Goal: Task Accomplishment & Management: Use online tool/utility

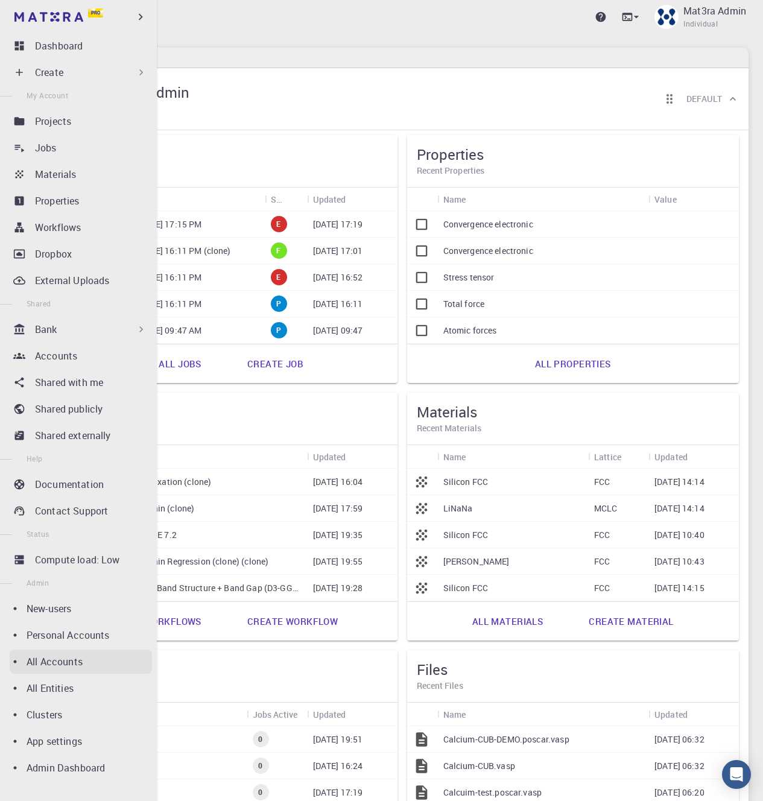
click at [79, 663] on p "All Accounts" at bounding box center [55, 661] width 56 height 14
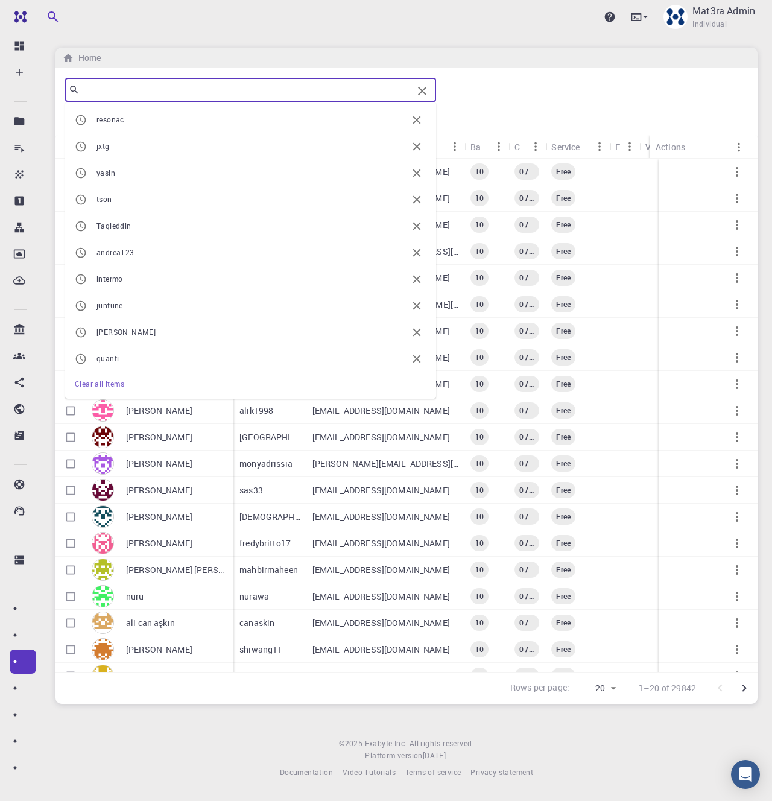
click at [270, 87] on input "text" at bounding box center [246, 89] width 333 height 17
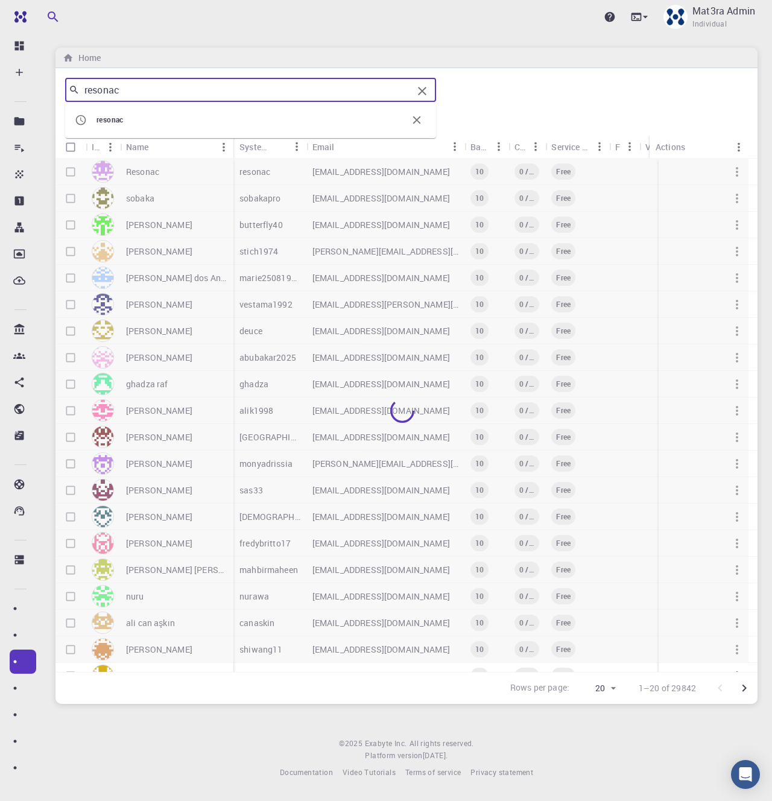
type input "resonac"
click at [497, 30] on div "Upgrade Mat3ra Admin Individual" at bounding box center [406, 16] width 731 height 31
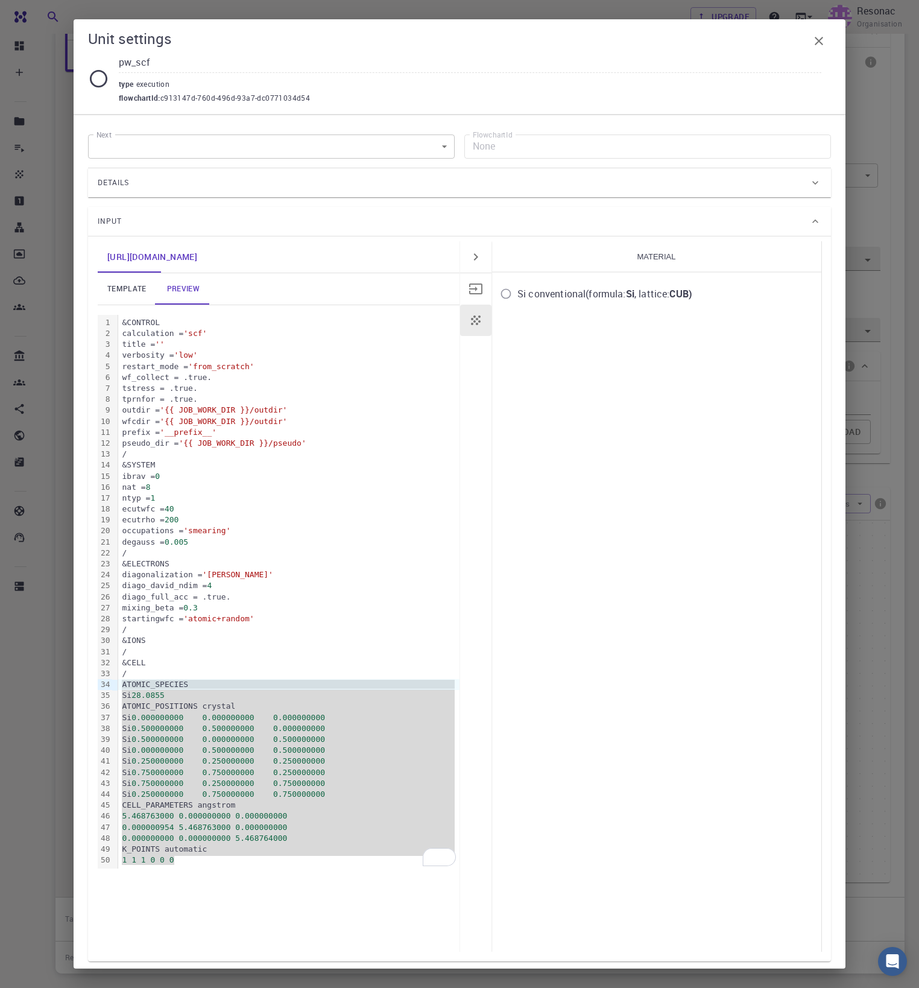
click at [504, 298] on input "Si conventional (formula: Si , lattice: CUB )" at bounding box center [505, 293] width 23 height 23
click at [122, 285] on link "template" at bounding box center [127, 288] width 58 height 31
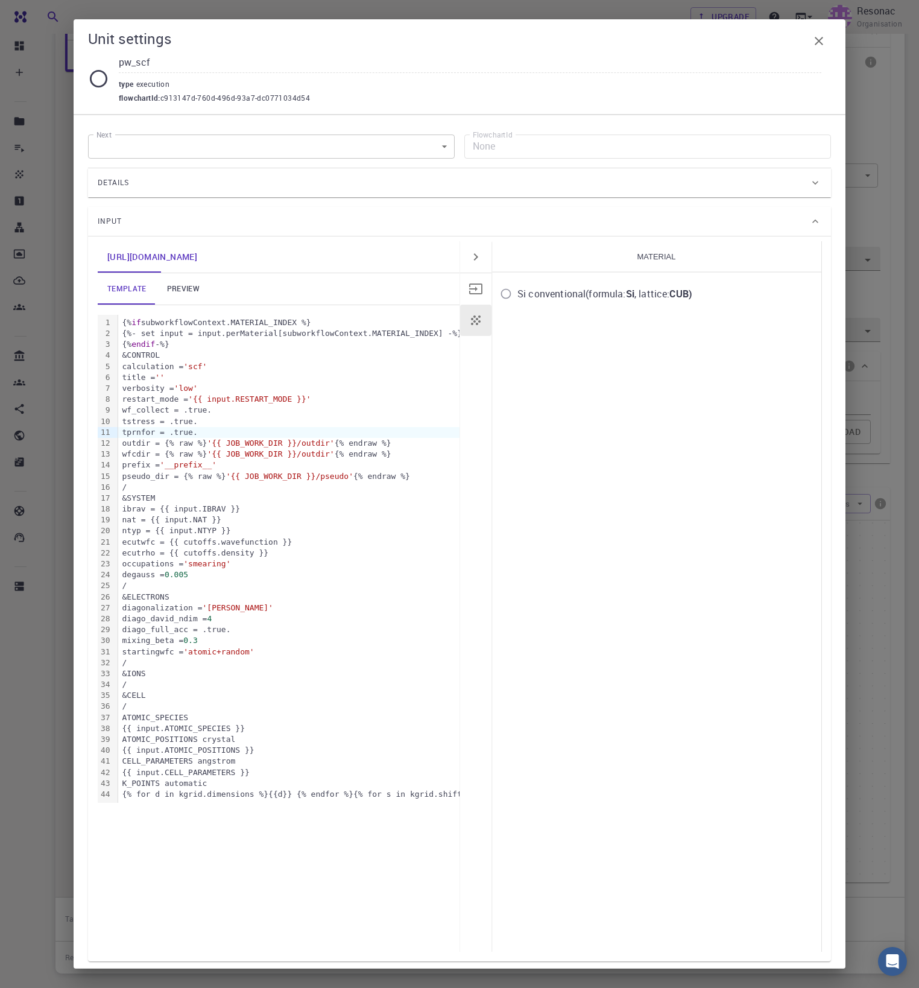
click at [178, 291] on link "preview" at bounding box center [183, 288] width 54 height 31
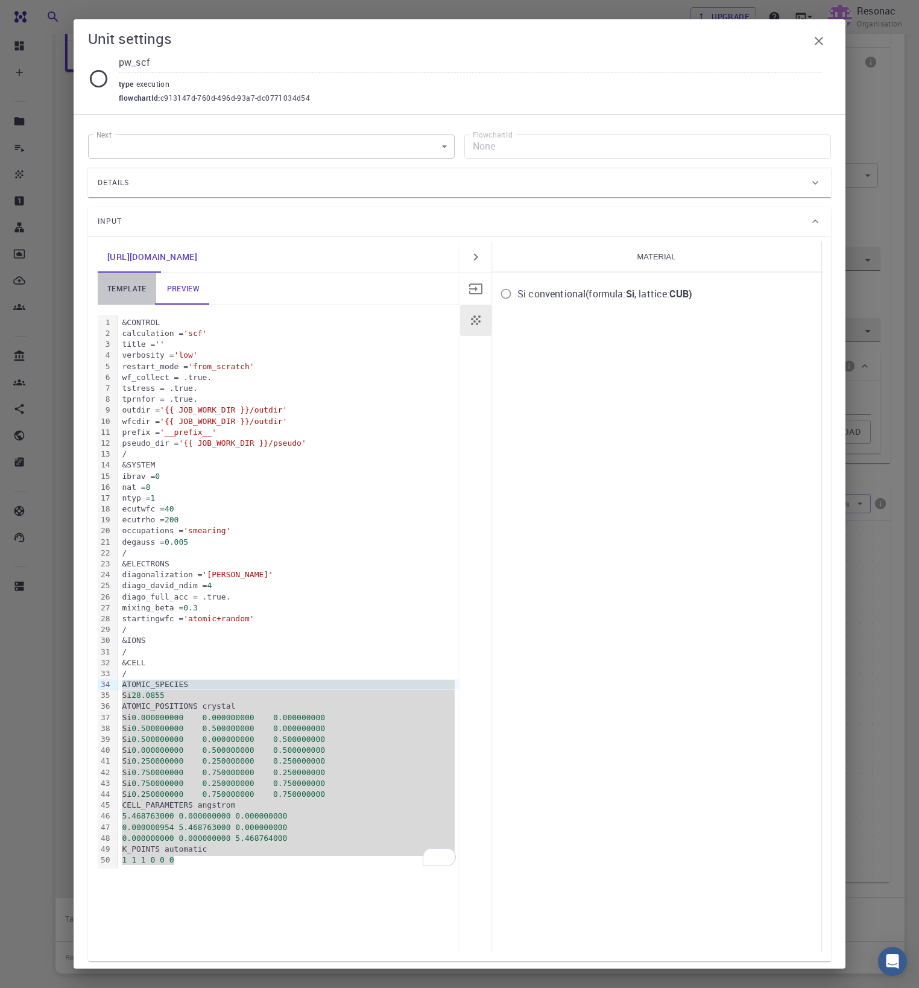
click at [131, 288] on link "template" at bounding box center [127, 288] width 58 height 31
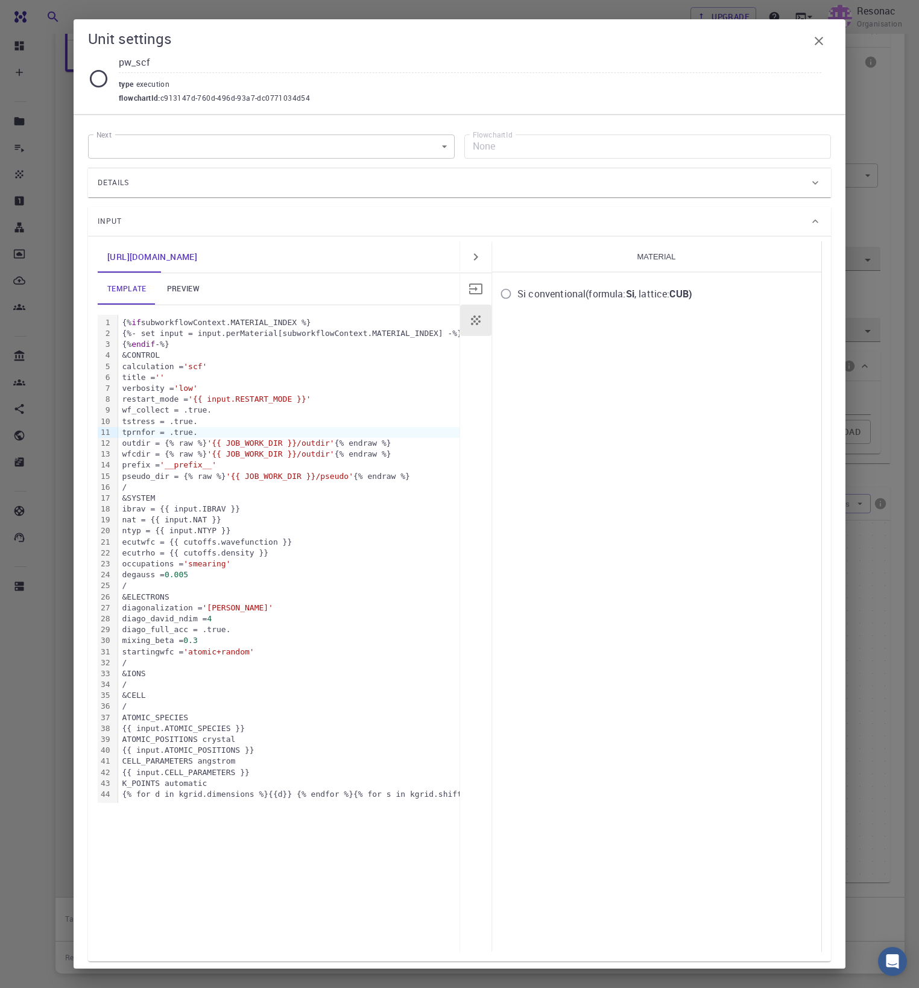
click at [775, 191] on div "Details" at bounding box center [454, 182] width 712 height 19
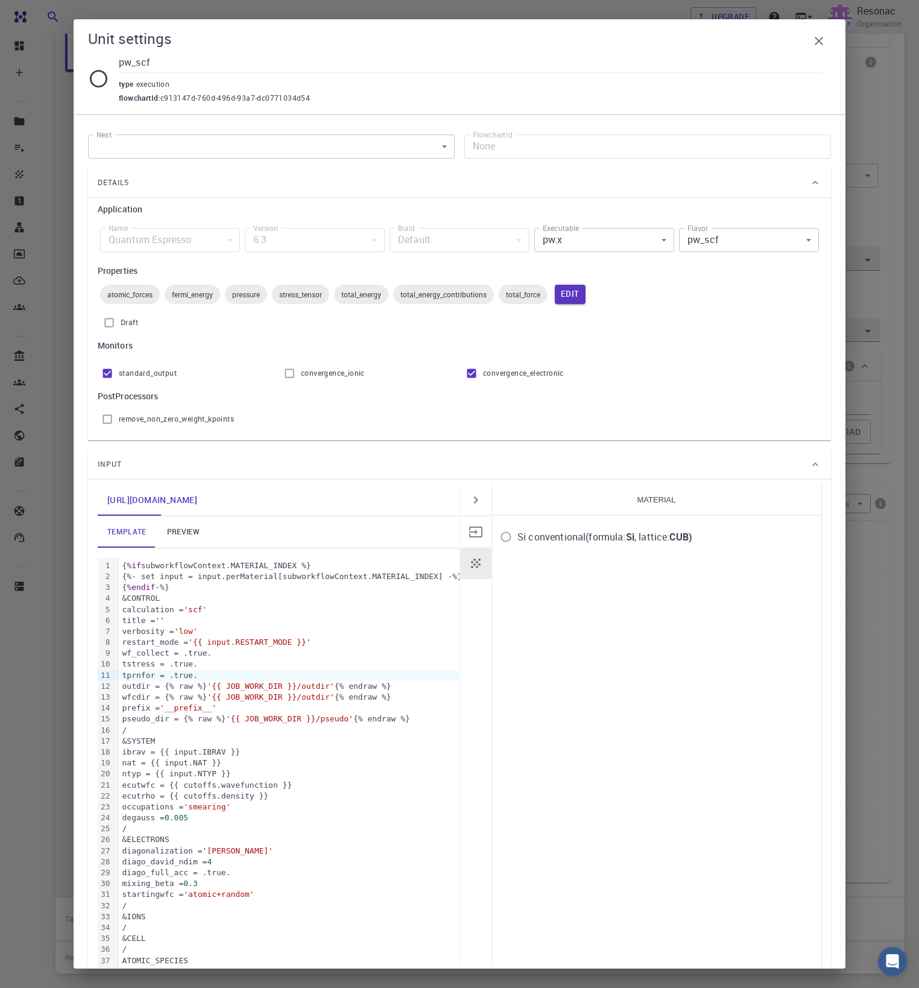
click at [729, 243] on body "Free Dashboard Create New Job New Material Create Material Upload File Import f…" at bounding box center [459, 433] width 919 height 1267
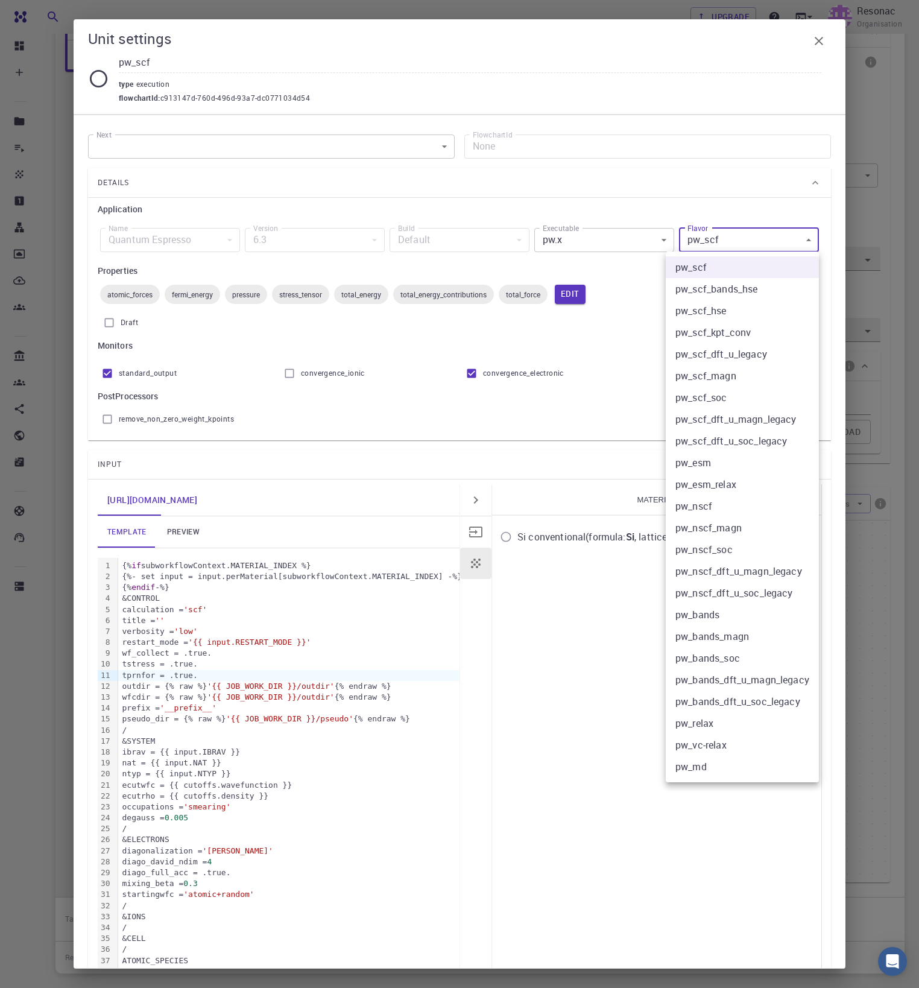
click at [719, 185] on div at bounding box center [459, 494] width 919 height 988
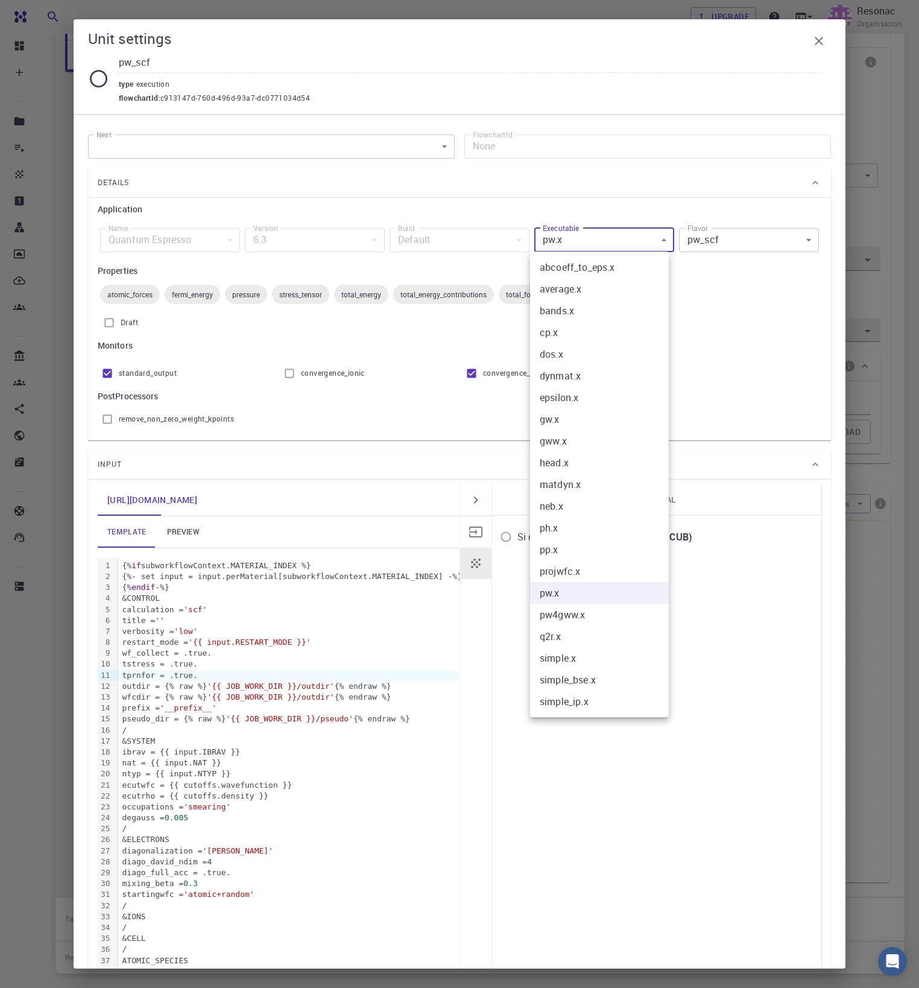
click at [611, 235] on body "Free Dashboard Create New Job New Material Create Material Upload File Import f…" at bounding box center [459, 433] width 919 height 1267
click at [560, 527] on li "ph.x" at bounding box center [599, 528] width 139 height 22
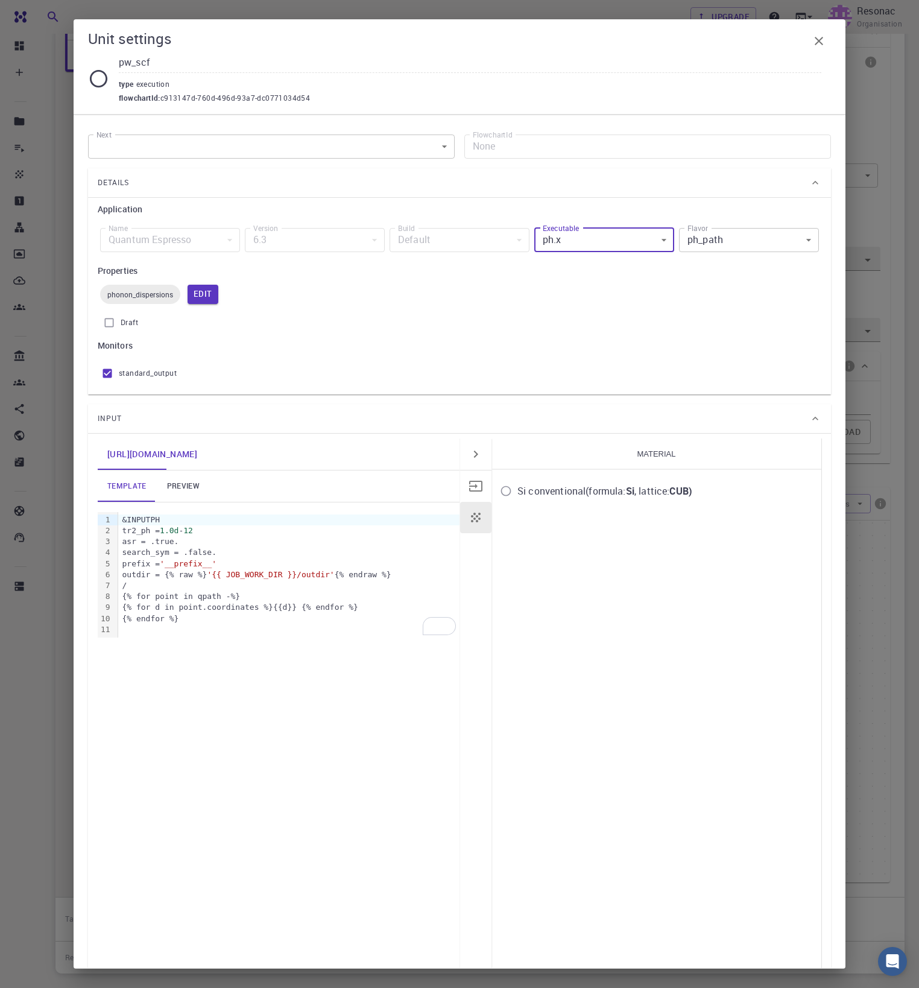
type input "ph.x"
type input "ph_path"
click at [600, 244] on body "Free Dashboard Create New Job New Material Create Material Upload File Import f…" at bounding box center [459, 433] width 919 height 1267
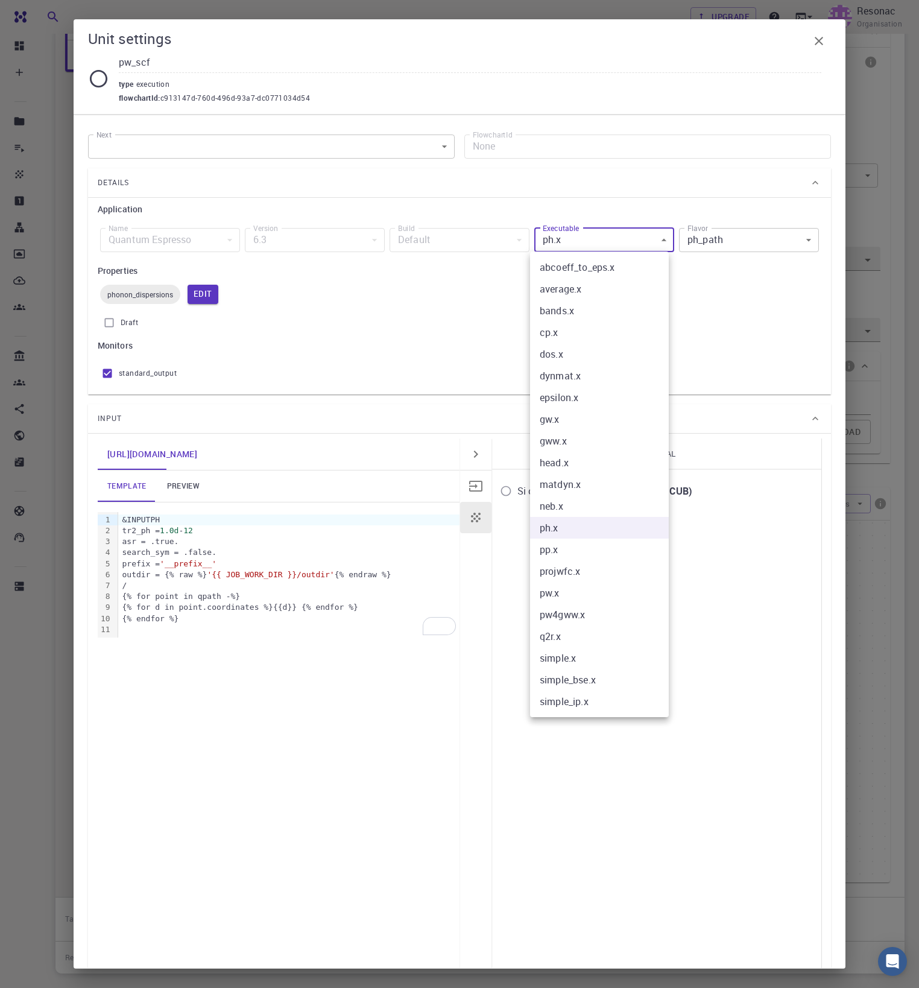
click at [710, 243] on div at bounding box center [459, 494] width 919 height 988
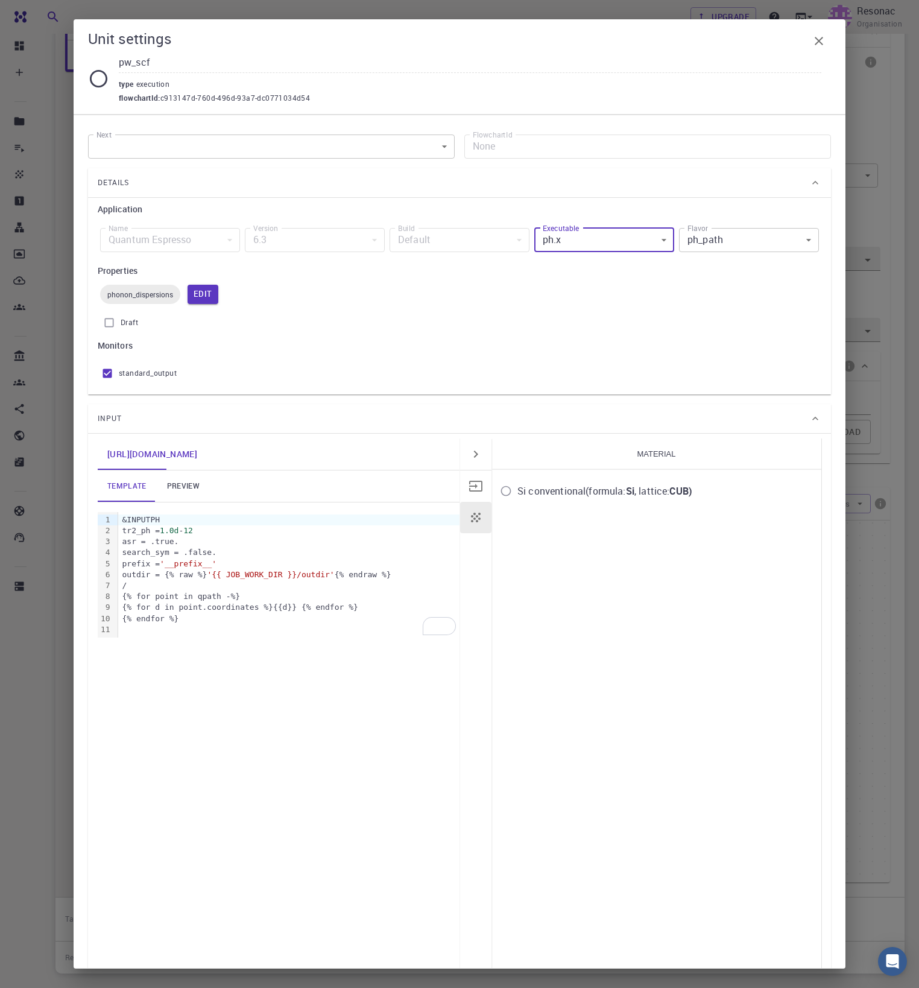
click at [728, 240] on body "Free Dashboard Create New Job New Material Create Material Upload File Import f…" at bounding box center [459, 433] width 919 height 1267
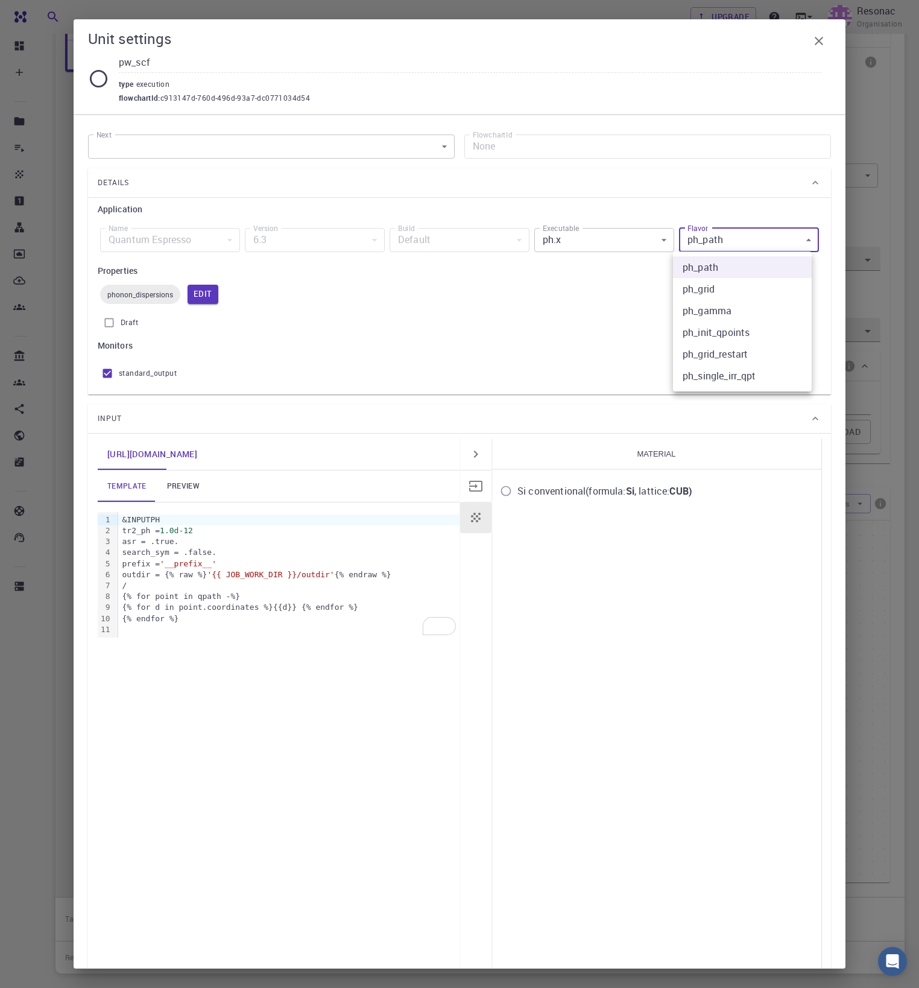
click at [620, 235] on div at bounding box center [459, 494] width 919 height 988
click at [592, 233] on body "Free Dashboard Create New Job New Material Create Material Upload File Import f…" at bounding box center [459, 433] width 919 height 1267
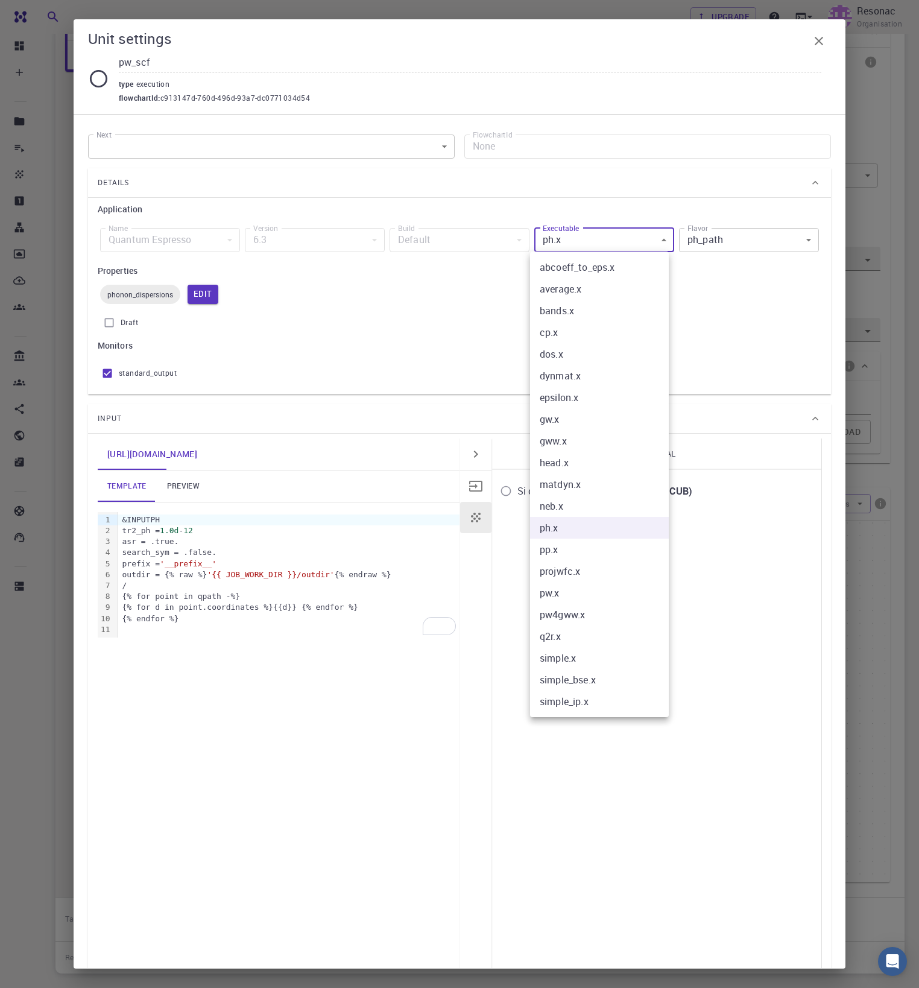
click at [581, 598] on li "pw.x" at bounding box center [599, 593] width 139 height 22
type input "pw.x"
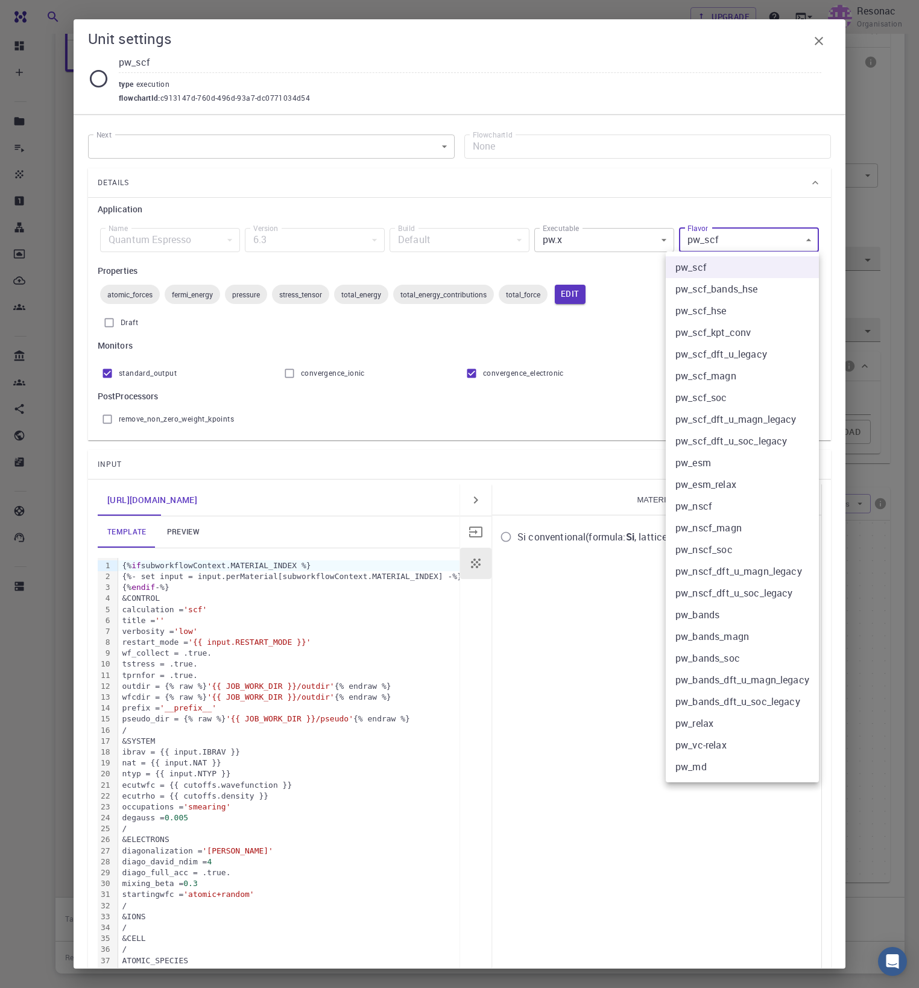
click at [749, 244] on body "Free Dashboard Create New Job New Material Create Material Upload File Import f…" at bounding box center [459, 433] width 919 height 1267
click at [744, 307] on li "pw_scf_hse" at bounding box center [742, 311] width 153 height 22
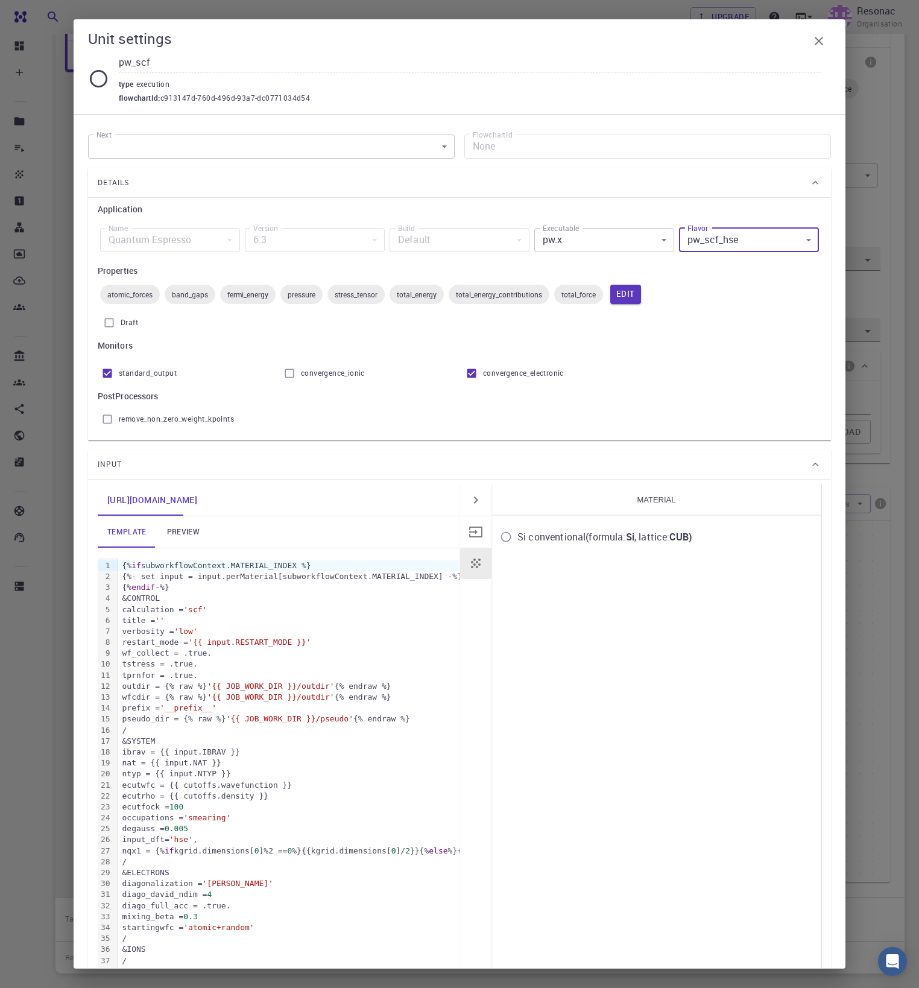
click at [740, 238] on body "Free Dashboard Create New Job New Material Create Material Upload File Import f…" at bounding box center [459, 433] width 919 height 1267
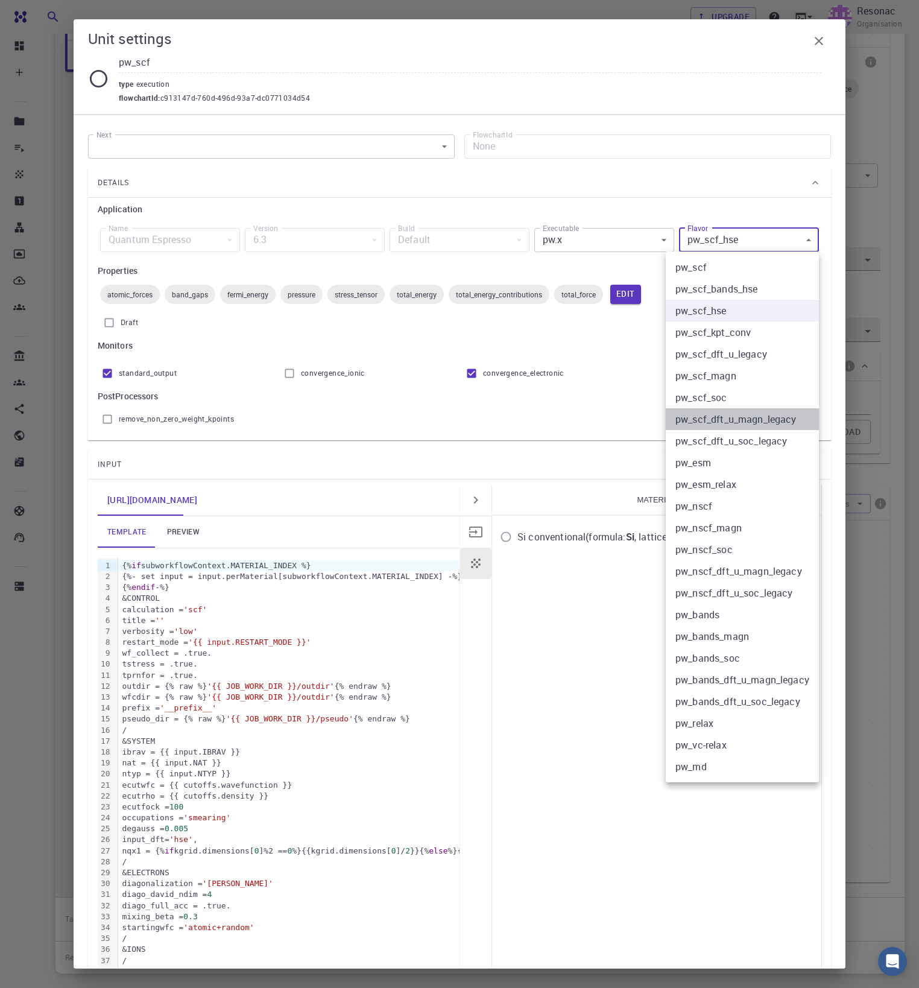
click at [723, 421] on li "pw_scf_dft_u_magn_legacy" at bounding box center [742, 419] width 153 height 22
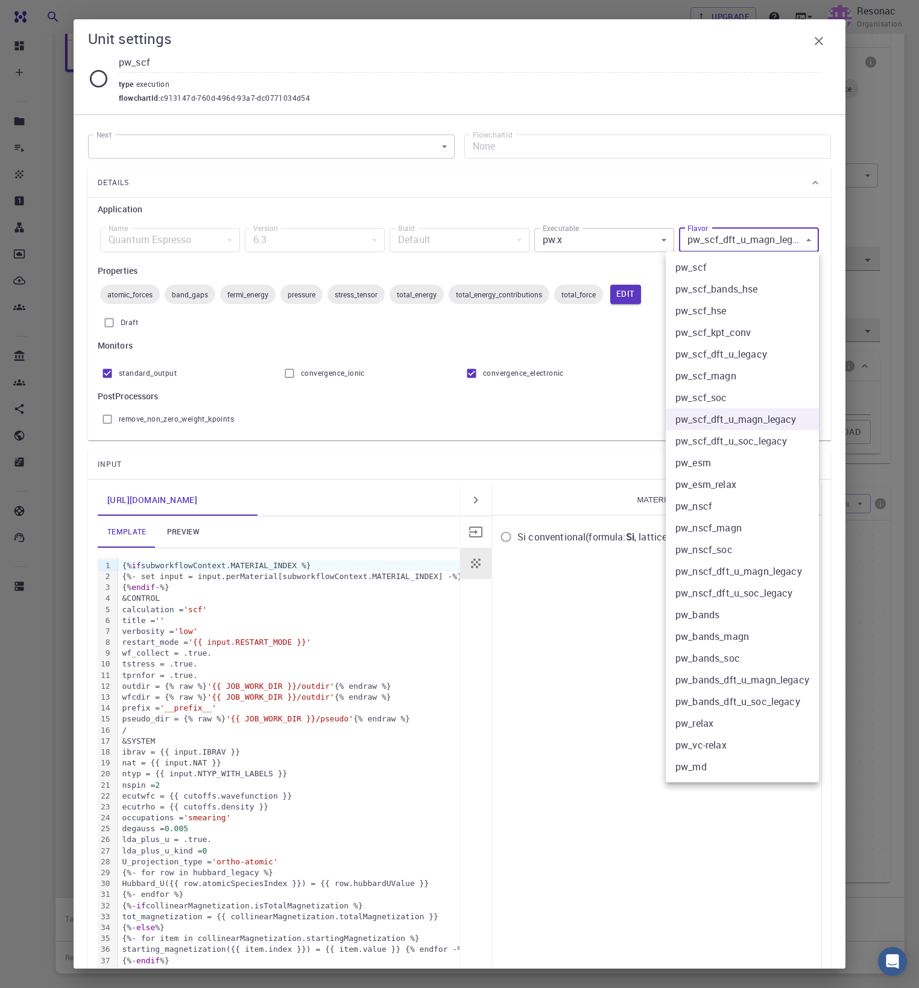
click at [725, 233] on body "Free Dashboard Create New Job New Material Create Material Upload File Import f…" at bounding box center [459, 433] width 919 height 1267
click at [721, 266] on li "pw_scf" at bounding box center [742, 267] width 153 height 22
type input "pw_scf"
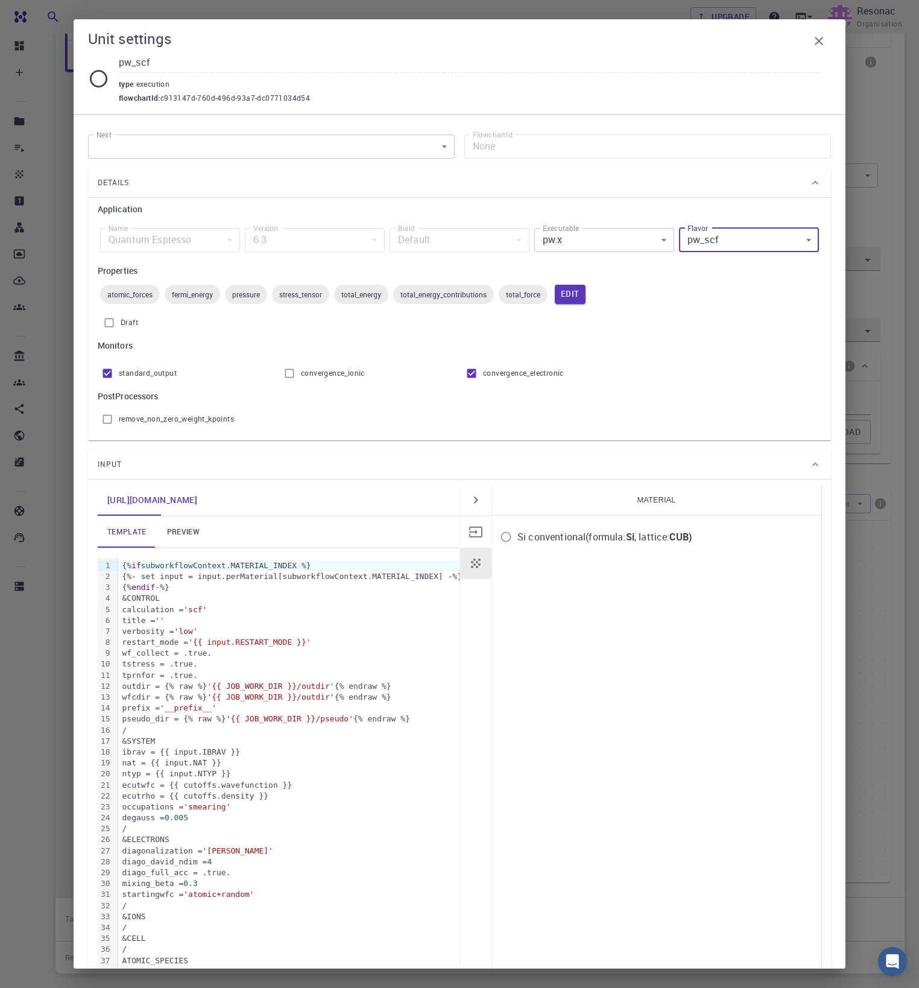
click at [107, 371] on input "standard_output" at bounding box center [107, 373] width 23 height 23
checkbox input "true"
click at [818, 39] on icon "button" at bounding box center [819, 41] width 14 height 14
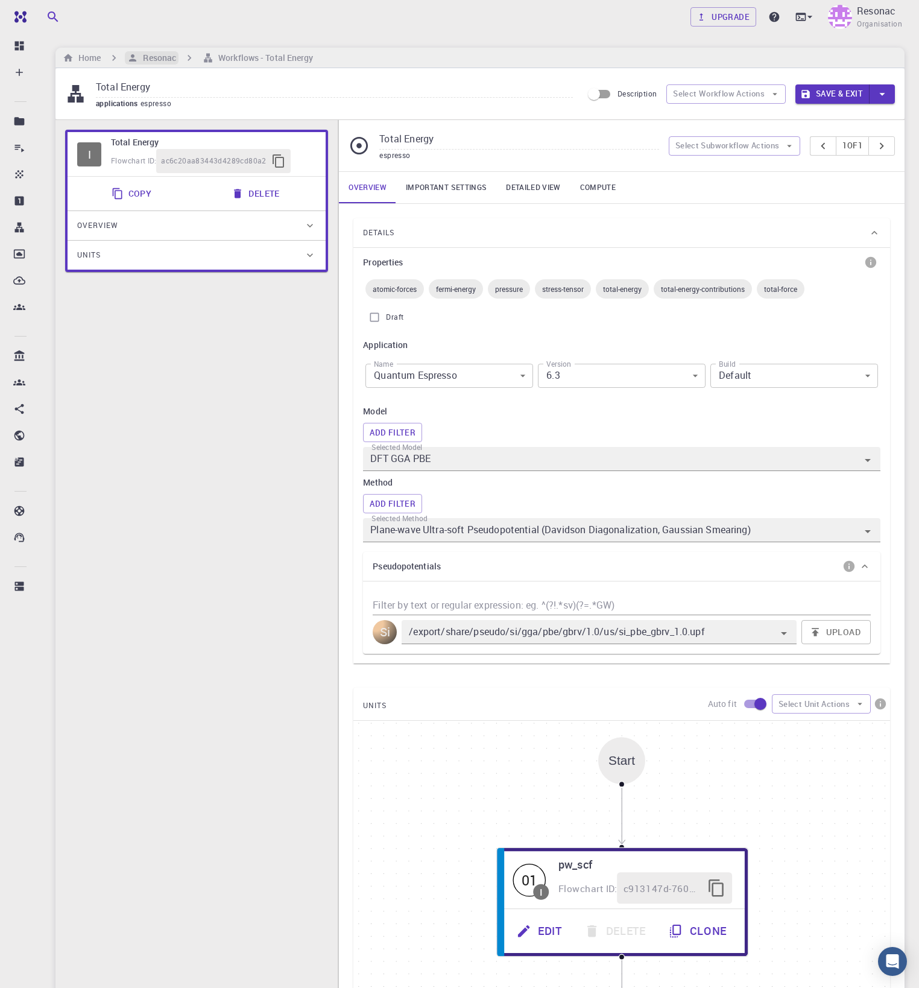
click at [162, 57] on h6 "Resonac" at bounding box center [157, 57] width 38 height 13
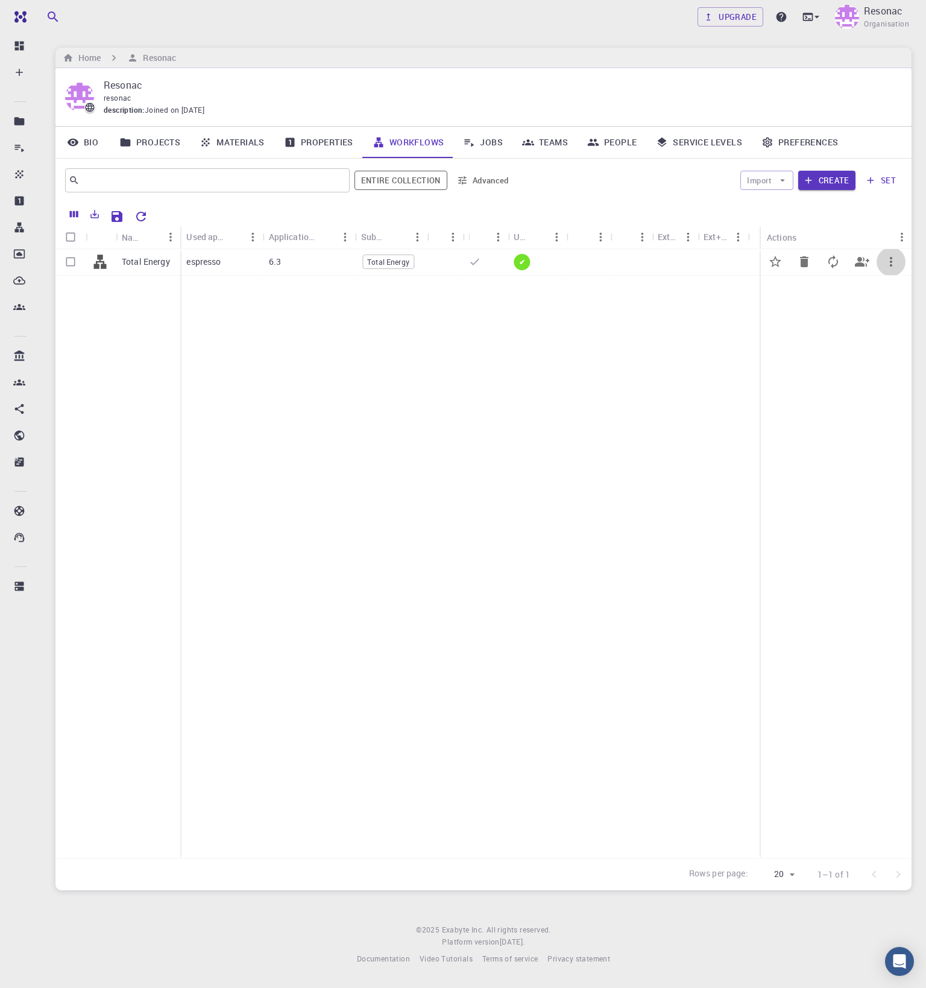
click at [894, 266] on icon "button" at bounding box center [891, 261] width 14 height 14
click at [679, 424] on div at bounding box center [463, 494] width 926 height 988
click at [771, 180] on button "Import" at bounding box center [766, 180] width 52 height 19
click at [786, 207] on span "Import From Bank" at bounding box center [804, 204] width 62 height 12
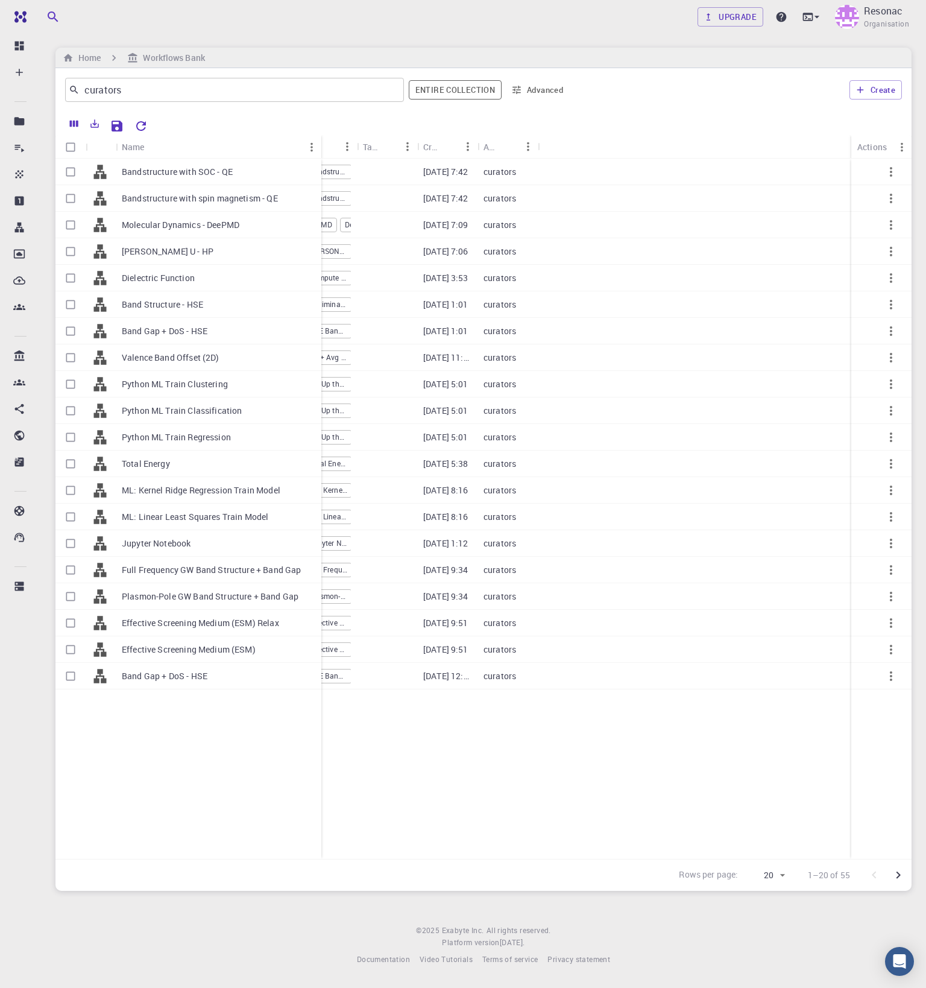
drag, startPoint x: 175, startPoint y: 140, endPoint x: 321, endPoint y: 139, distance: 145.3
click at [321, 139] on div "Name" at bounding box center [323, 147] width 12 height 24
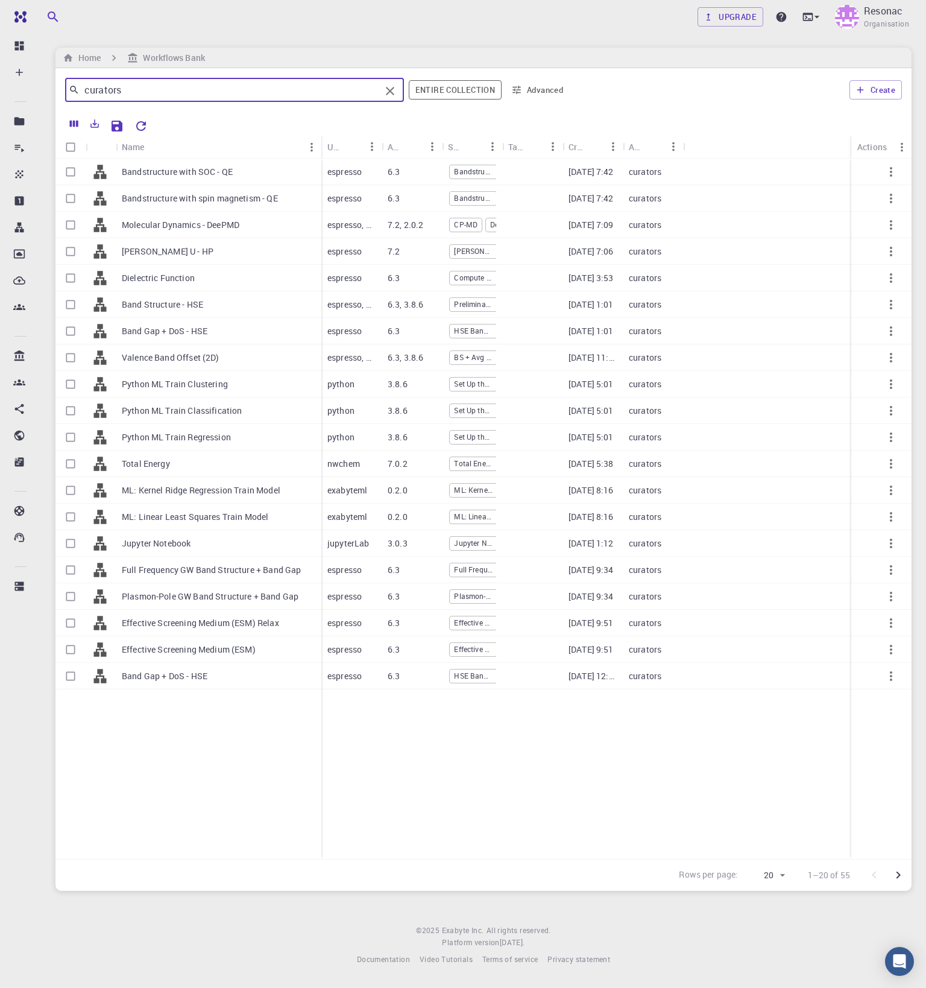
click at [124, 90] on input "curators" at bounding box center [230, 89] width 301 height 17
click at [391, 87] on icon "Clear" at bounding box center [390, 91] width 14 height 14
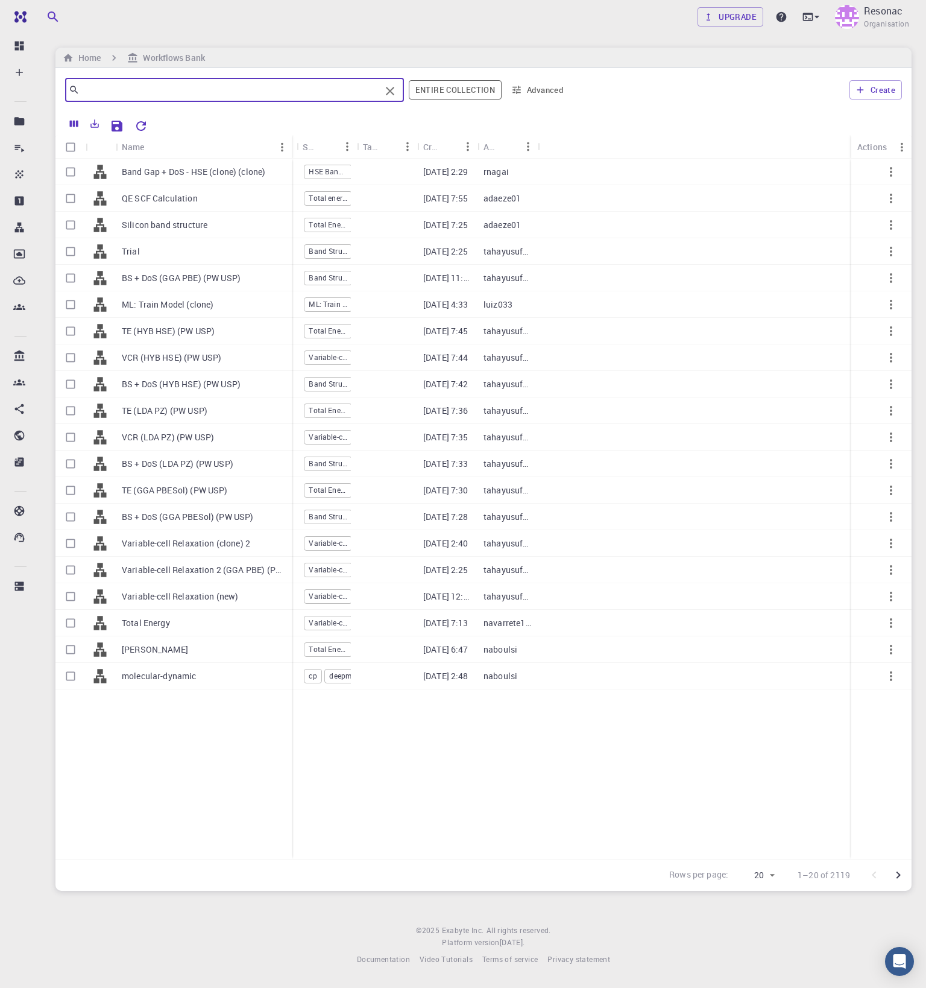
drag, startPoint x: 174, startPoint y: 143, endPoint x: 290, endPoint y: 147, distance: 115.8
click at [290, 147] on div "Name" at bounding box center [293, 147] width 12 height 24
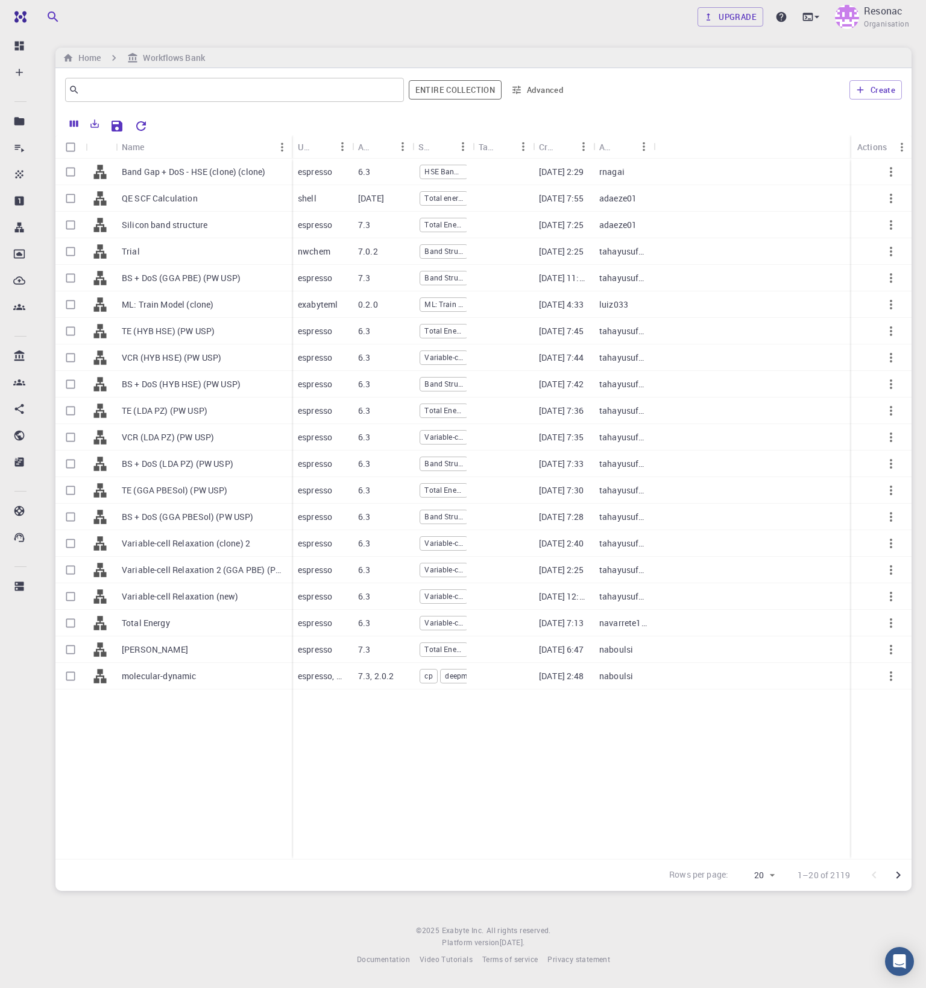
click at [836, 877] on p "1–20 of 2119" at bounding box center [824, 875] width 52 height 12
click at [308, 87] on input "text" at bounding box center [230, 89] width 301 height 17
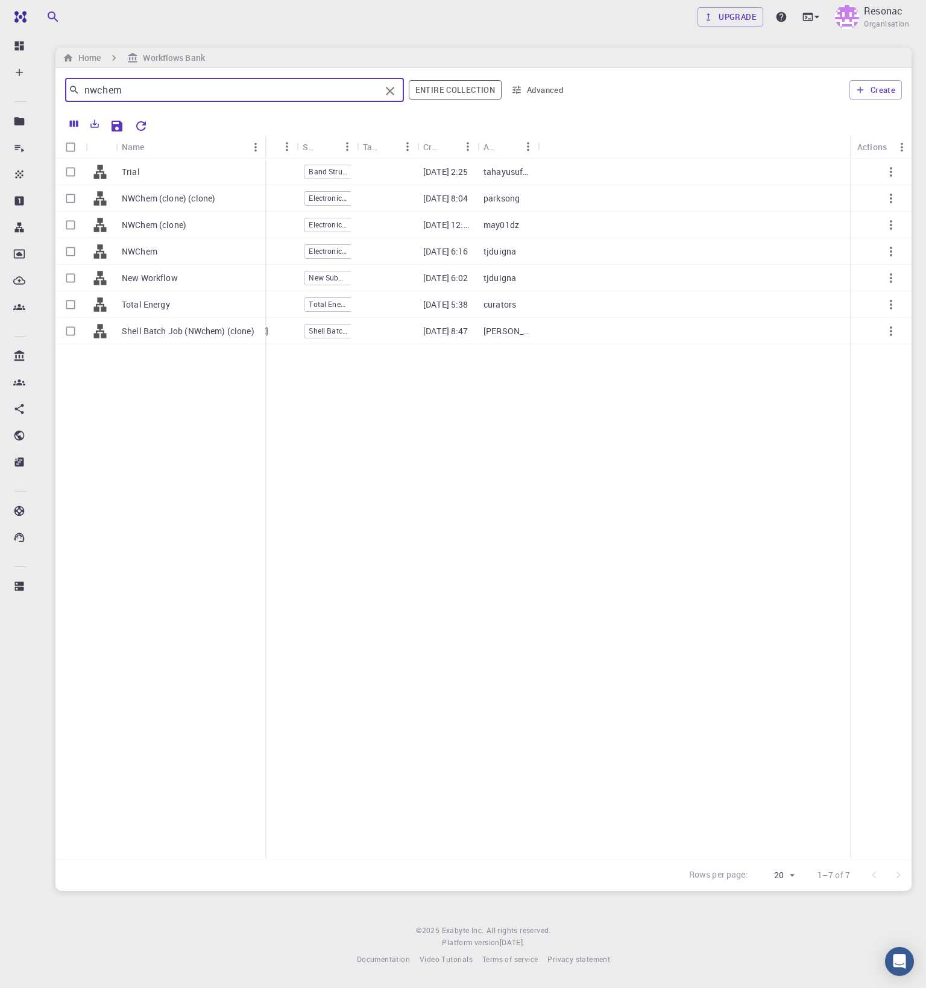
drag, startPoint x: 174, startPoint y: 140, endPoint x: 263, endPoint y: 146, distance: 89.4
click at [263, 146] on div "Name" at bounding box center [266, 147] width 12 height 24
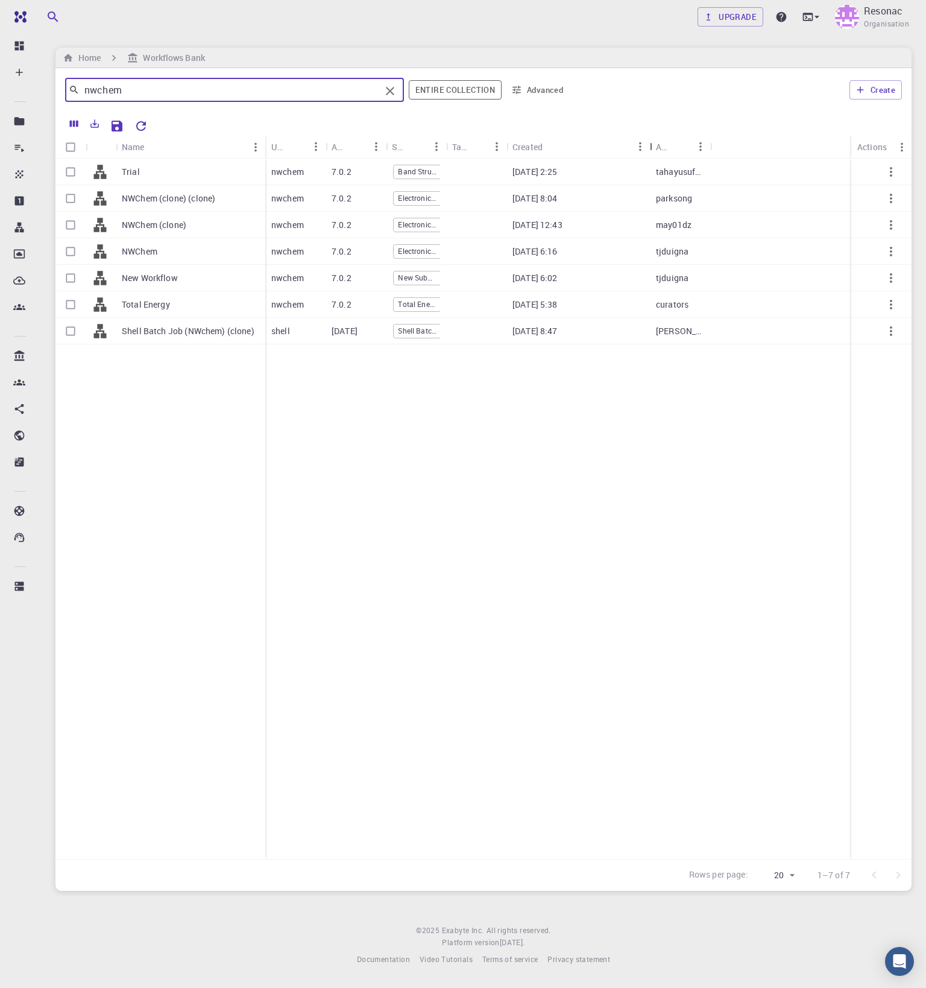
drag, startPoint x: 566, startPoint y: 144, endPoint x: 649, endPoint y: 149, distance: 83.4
click at [649, 149] on div "Created" at bounding box center [651, 147] width 12 height 24
type input "nwchem"
click at [534, 92] on button "Advanced" at bounding box center [538, 89] width 63 height 19
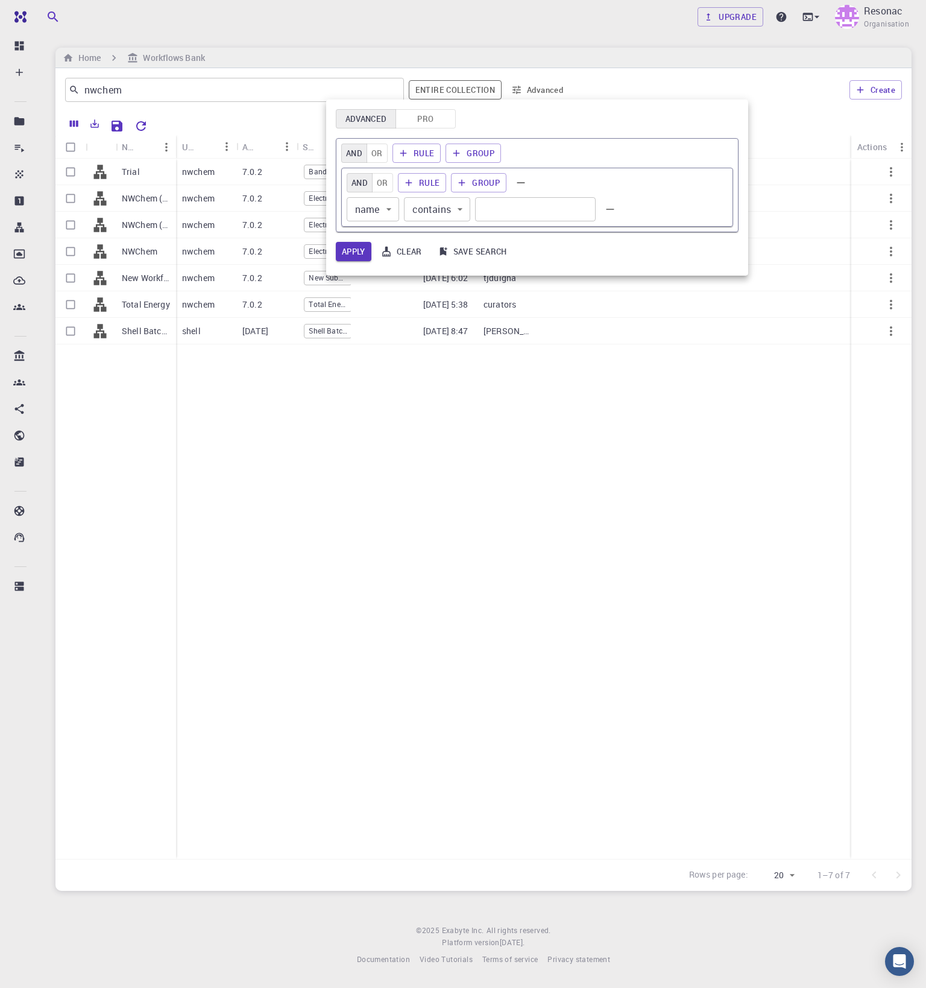
click at [374, 211] on body "Free Dashboard Create New Job New Material Create Material Upload File Import f…" at bounding box center [463, 494] width 926 height 988
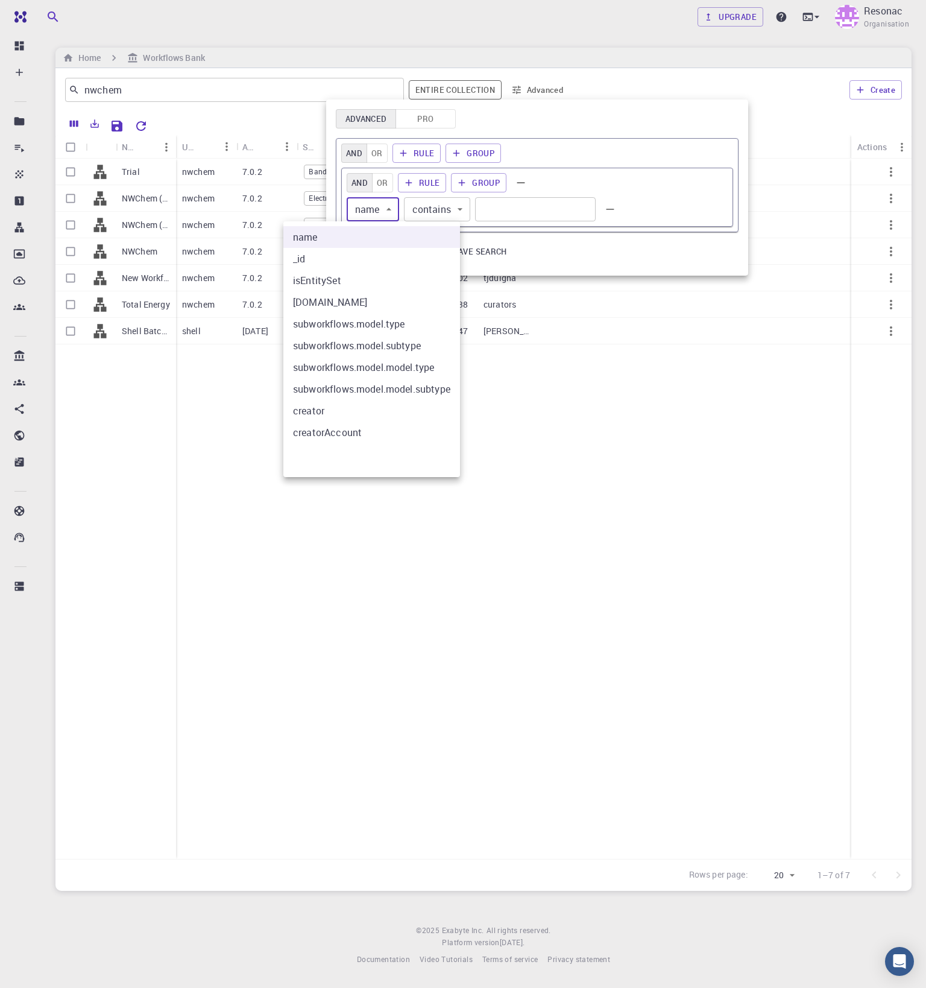
click at [437, 118] on div at bounding box center [463, 494] width 926 height 988
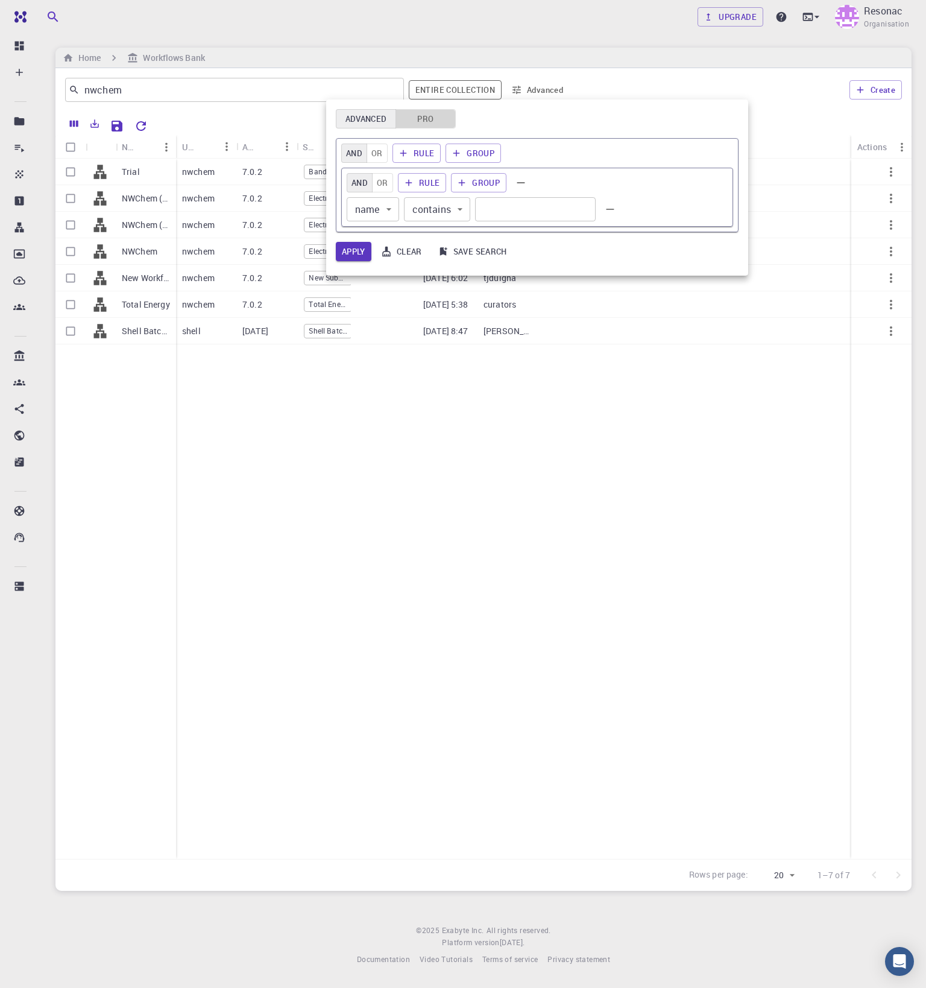
click at [437, 119] on button "Pro" at bounding box center [426, 118] width 60 height 19
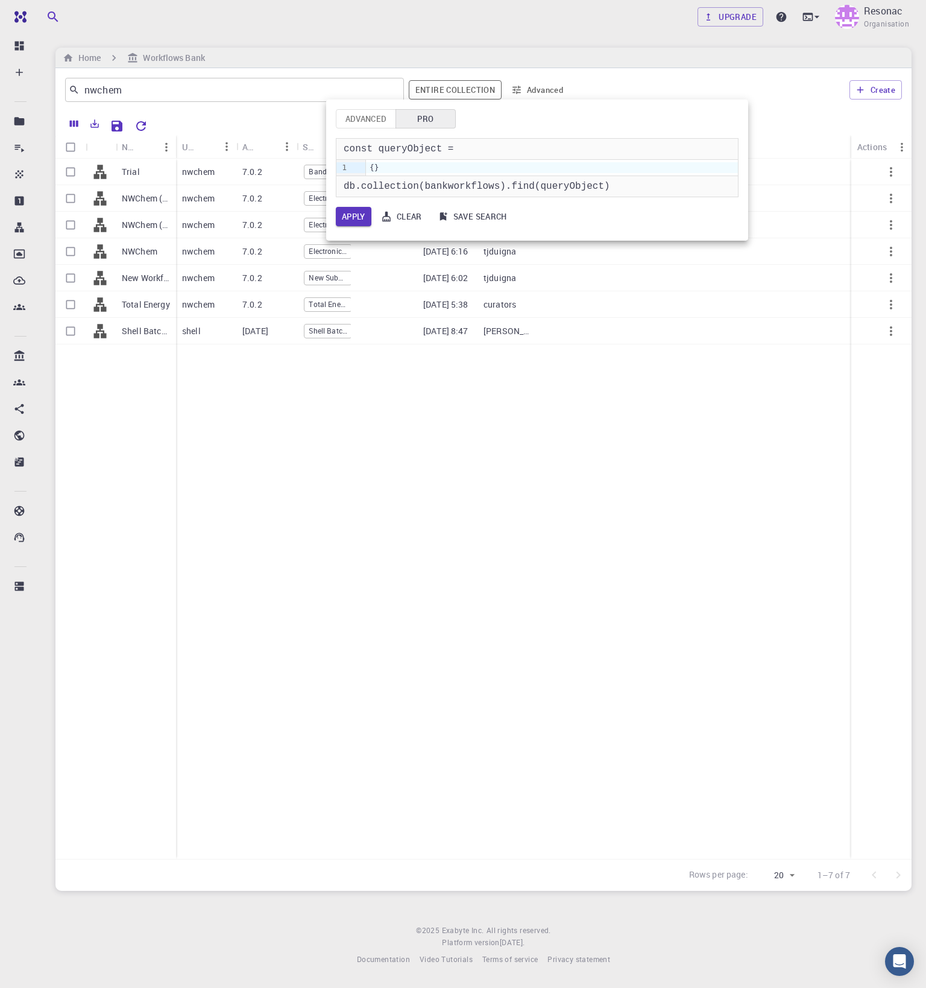
click at [429, 165] on div "{}" at bounding box center [552, 167] width 372 height 11
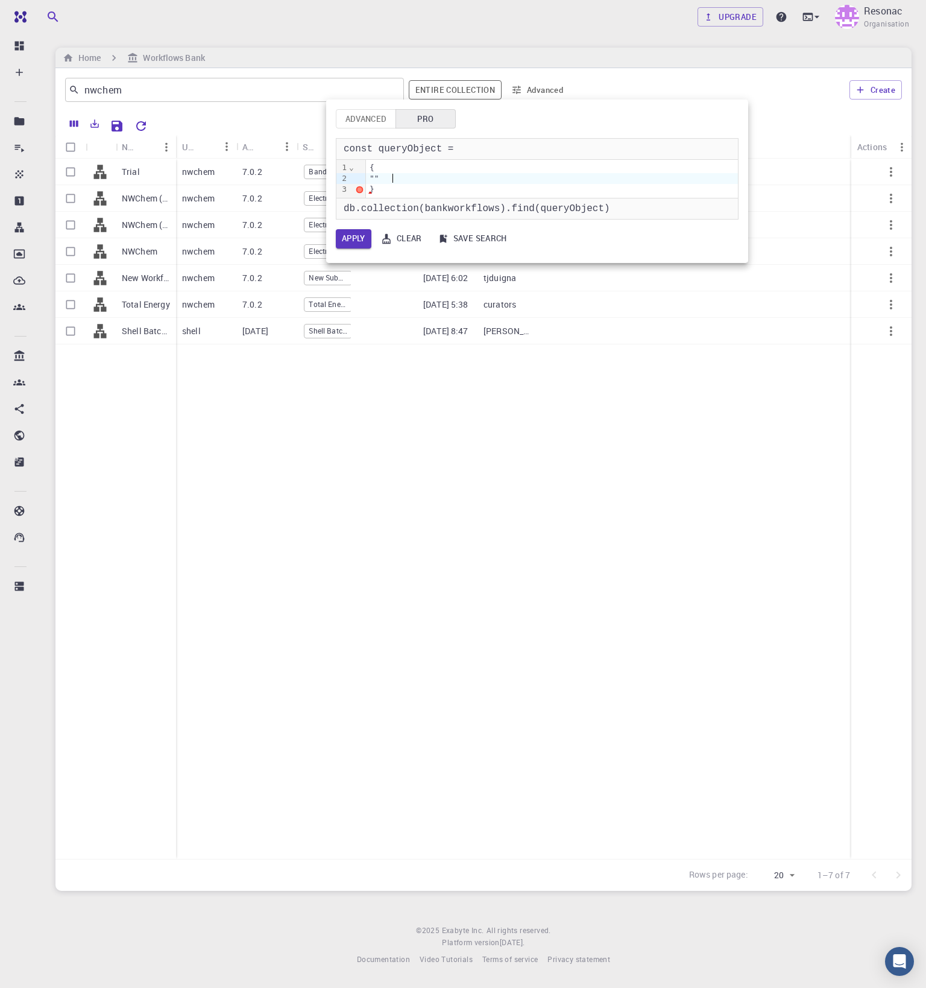
click at [408, 243] on button "Clear" at bounding box center [402, 238] width 52 height 19
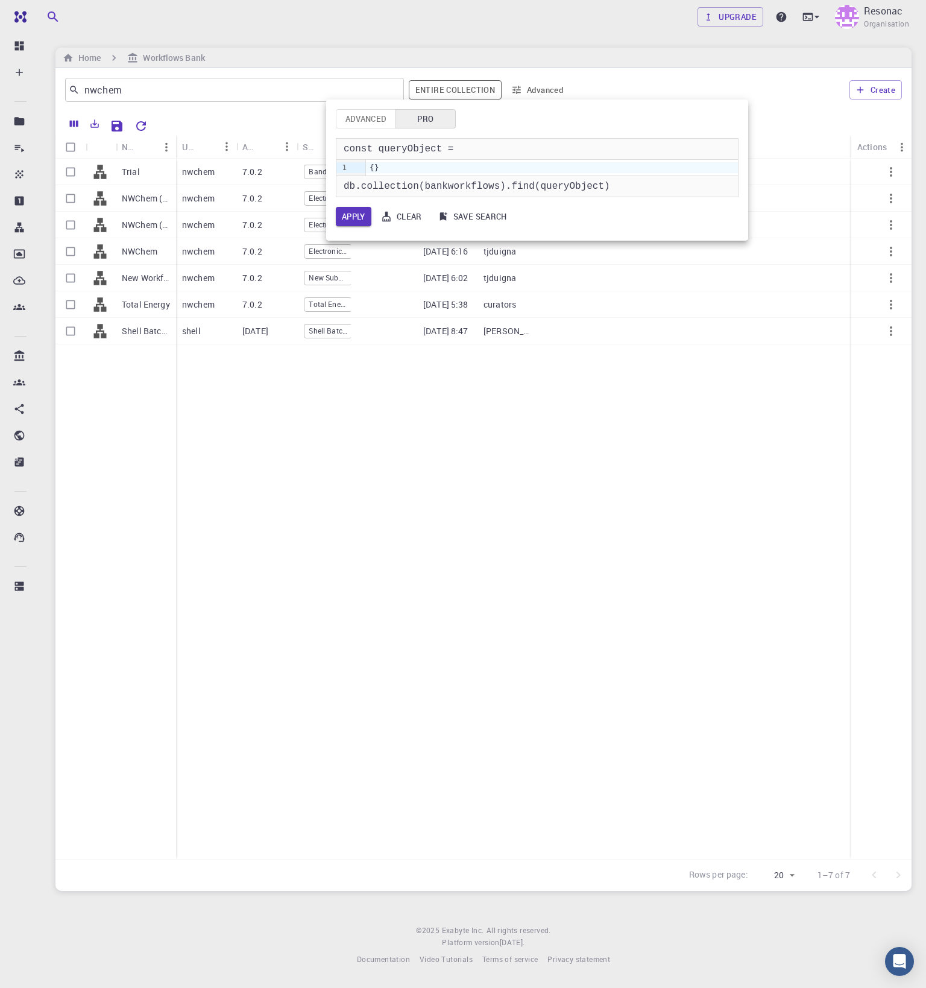
click at [374, 118] on button "Advanced" at bounding box center [366, 118] width 60 height 19
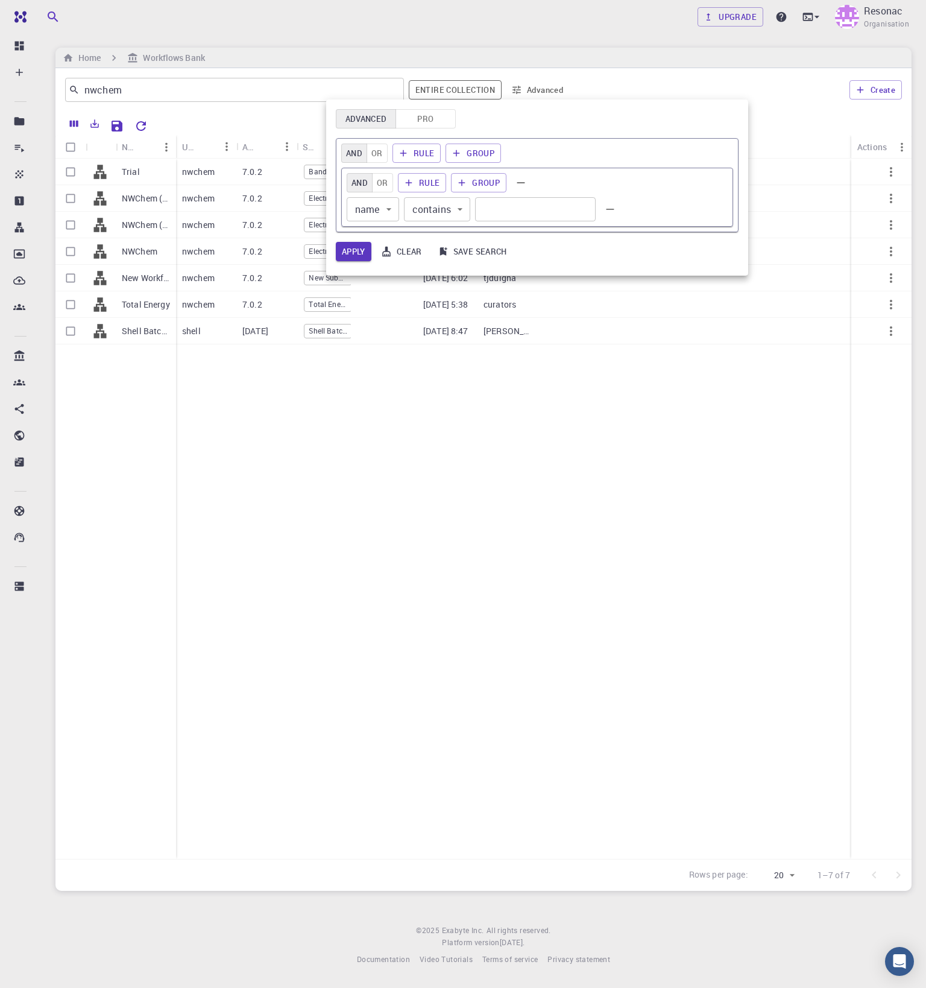
click at [606, 57] on div at bounding box center [463, 494] width 926 height 988
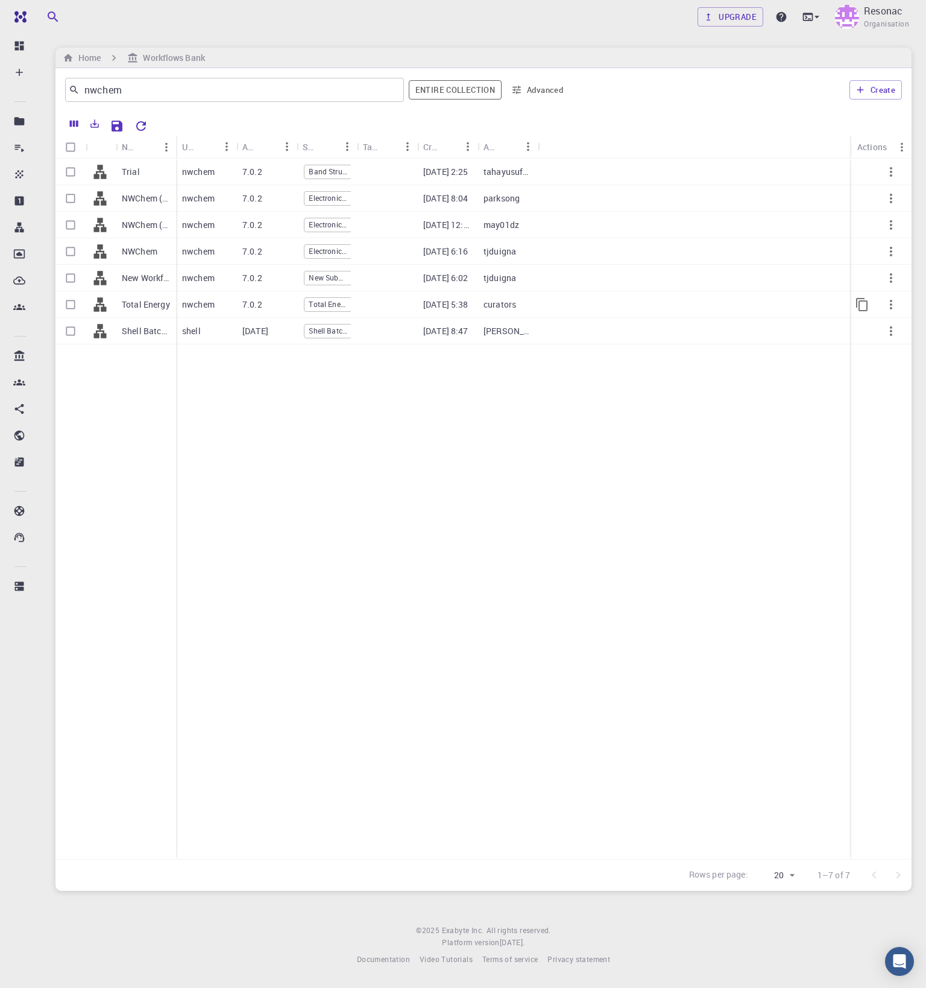
click at [71, 303] on input "Select row" at bounding box center [70, 304] width 23 height 23
checkbox input "true"
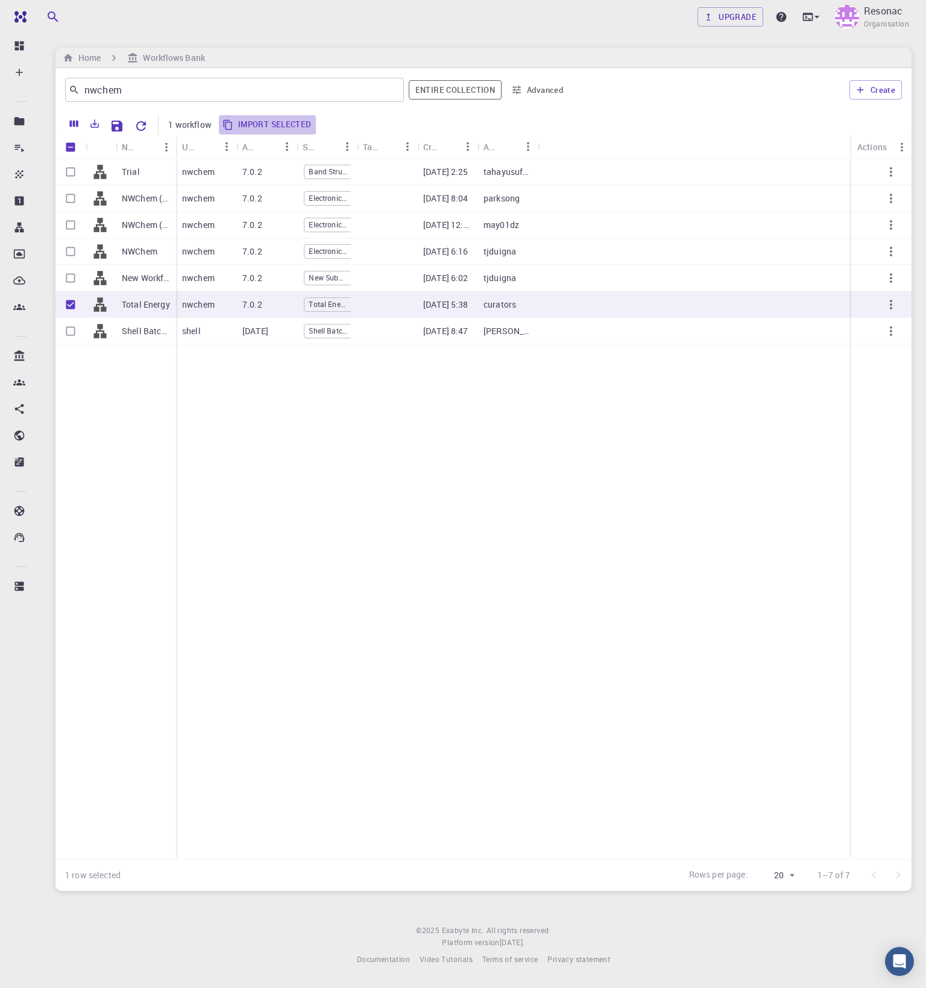
click at [283, 125] on button "Import selected" at bounding box center [268, 124] width 98 height 19
checkbox input "false"
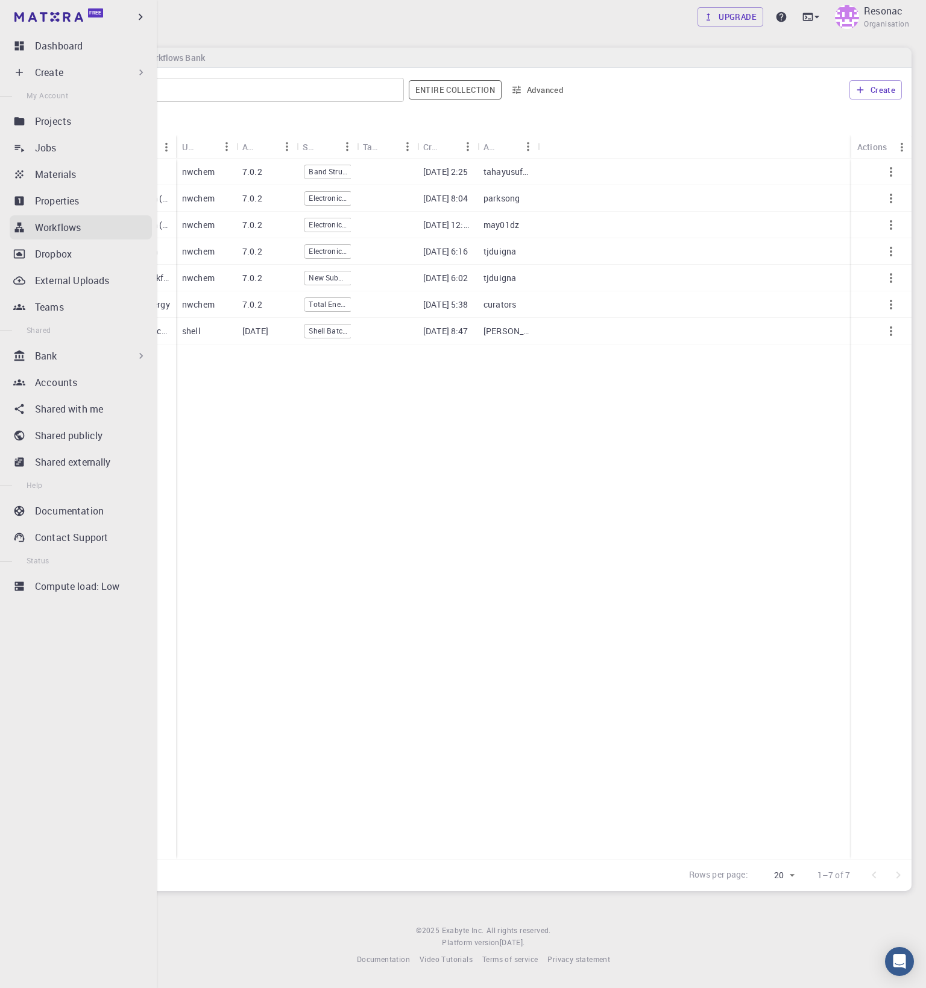
click at [67, 226] on p "Workflows" at bounding box center [58, 227] width 46 height 14
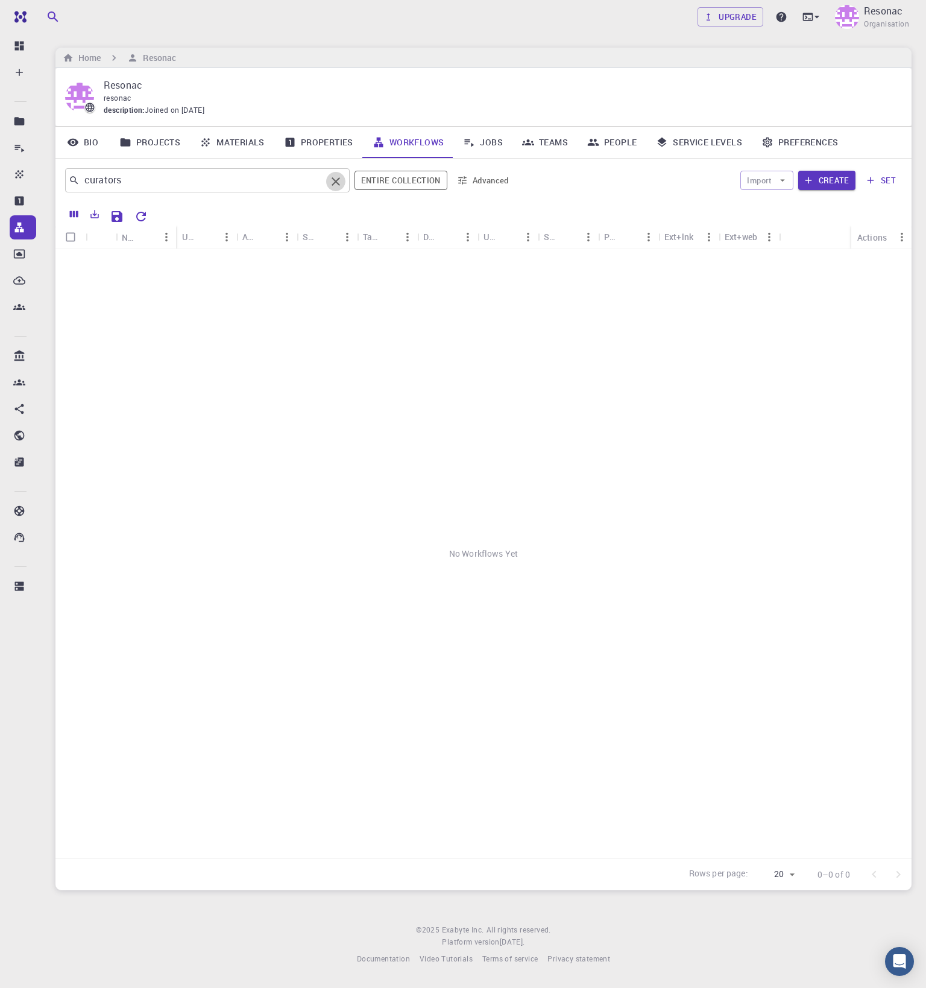
click at [339, 179] on icon "Clear" at bounding box center [336, 181] width 14 height 14
click at [483, 143] on link "Jobs" at bounding box center [482, 142] width 59 height 31
click at [832, 178] on button "Create" at bounding box center [826, 180] width 57 height 19
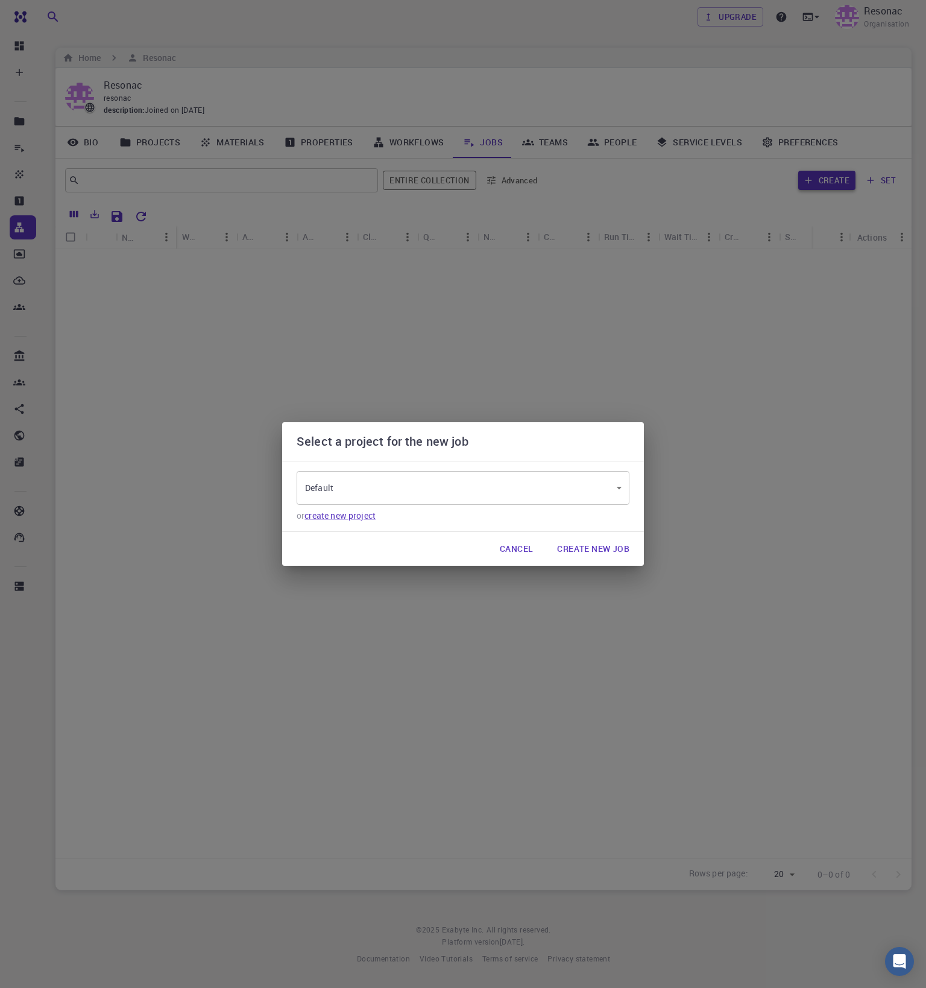
type input "8j5LJCZcMqq7wpJwz"
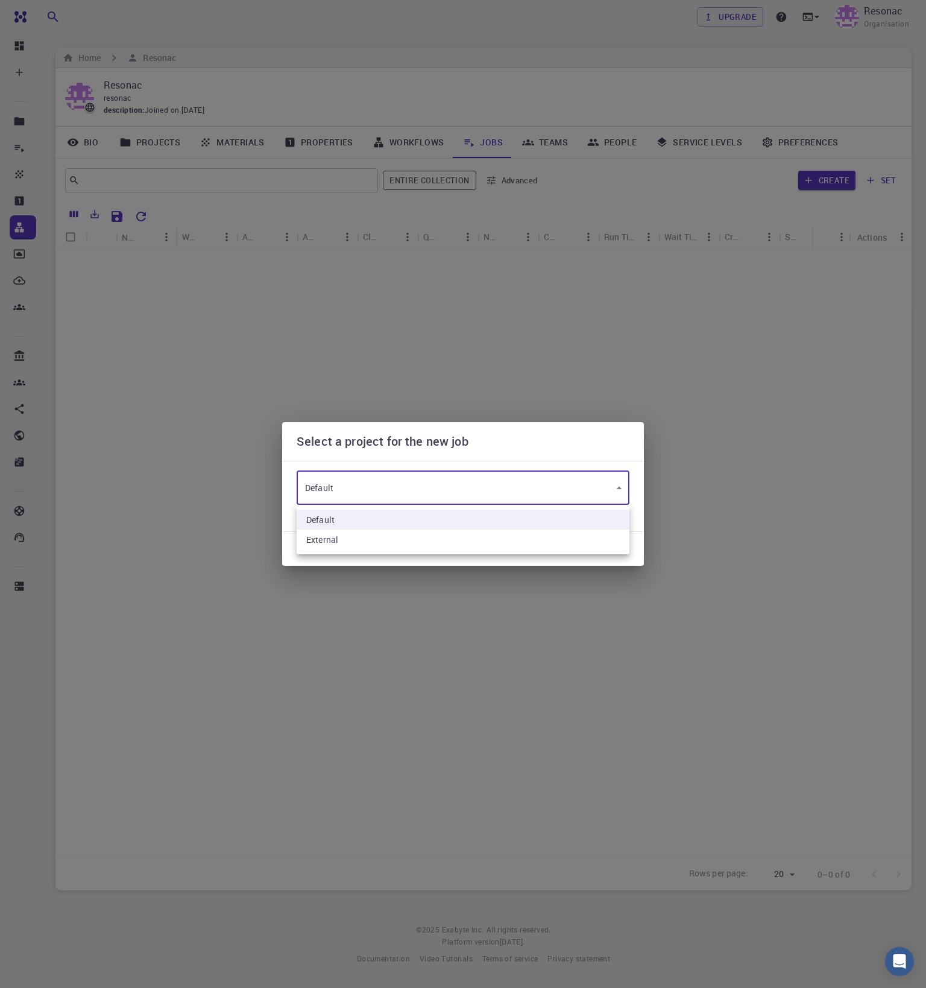
click at [355, 491] on body "Free Dashboard Create New Job New Material Create Material Upload File Import f…" at bounding box center [463, 494] width 926 height 988
click at [596, 449] on div at bounding box center [463, 494] width 926 height 988
click at [420, 487] on body "Free Dashboard Create New Job New Material Create Material Upload File Import f…" at bounding box center [463, 494] width 926 height 988
click at [513, 441] on div at bounding box center [463, 494] width 926 height 988
click at [496, 493] on body "Free Dashboard Create New Job New Material Create Material Upload File Import f…" at bounding box center [463, 494] width 926 height 988
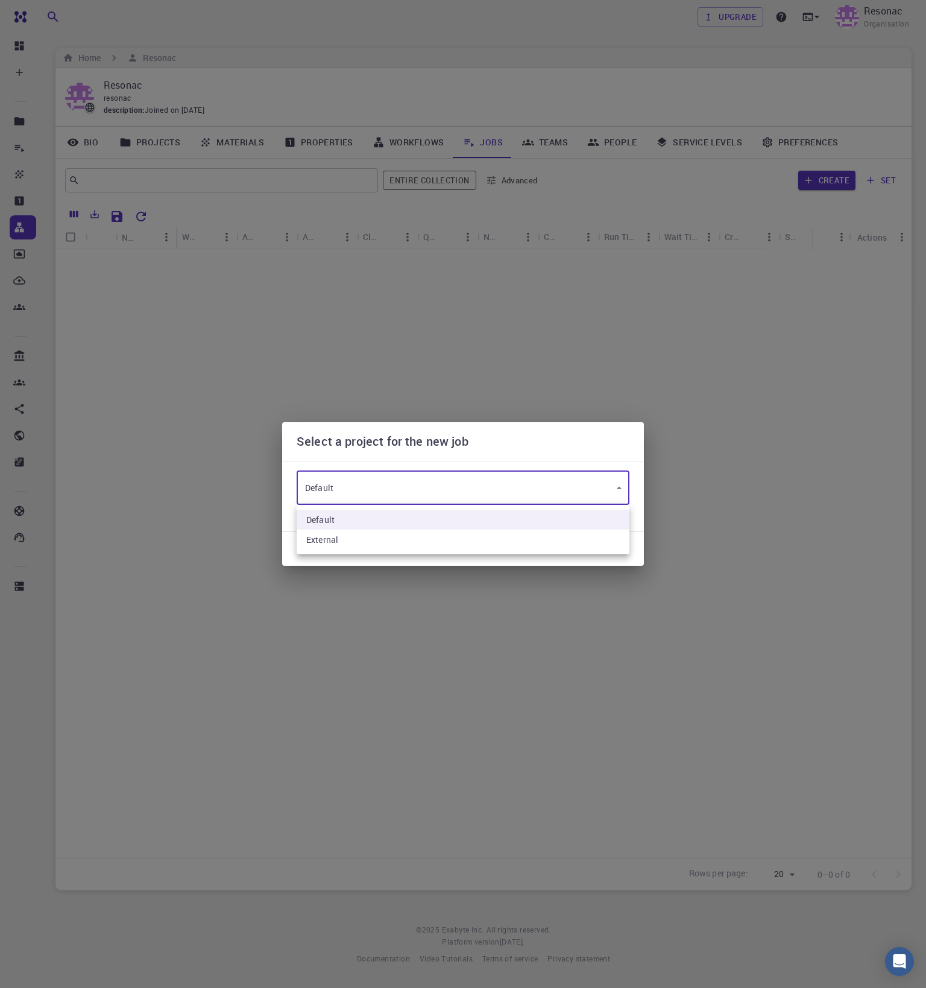
click at [520, 440] on div at bounding box center [463, 494] width 926 height 988
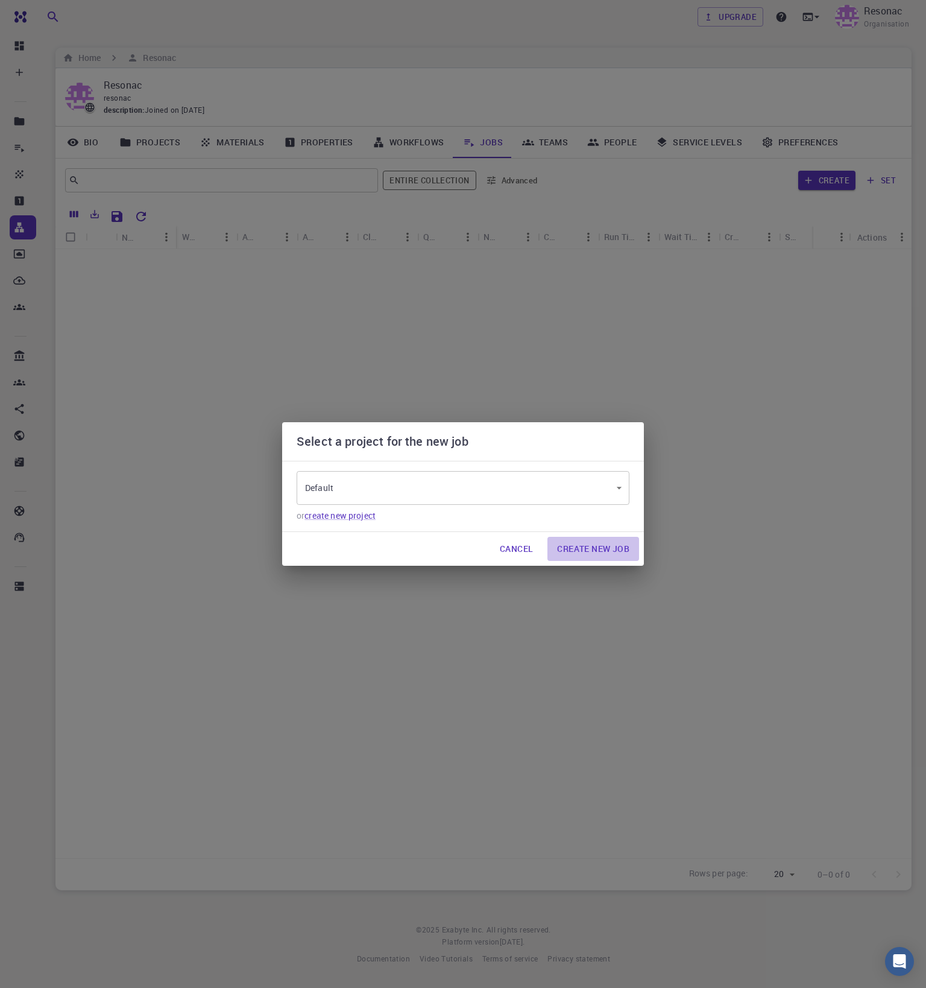
click at [590, 545] on button "Create New Job" at bounding box center [594, 549] width 92 height 24
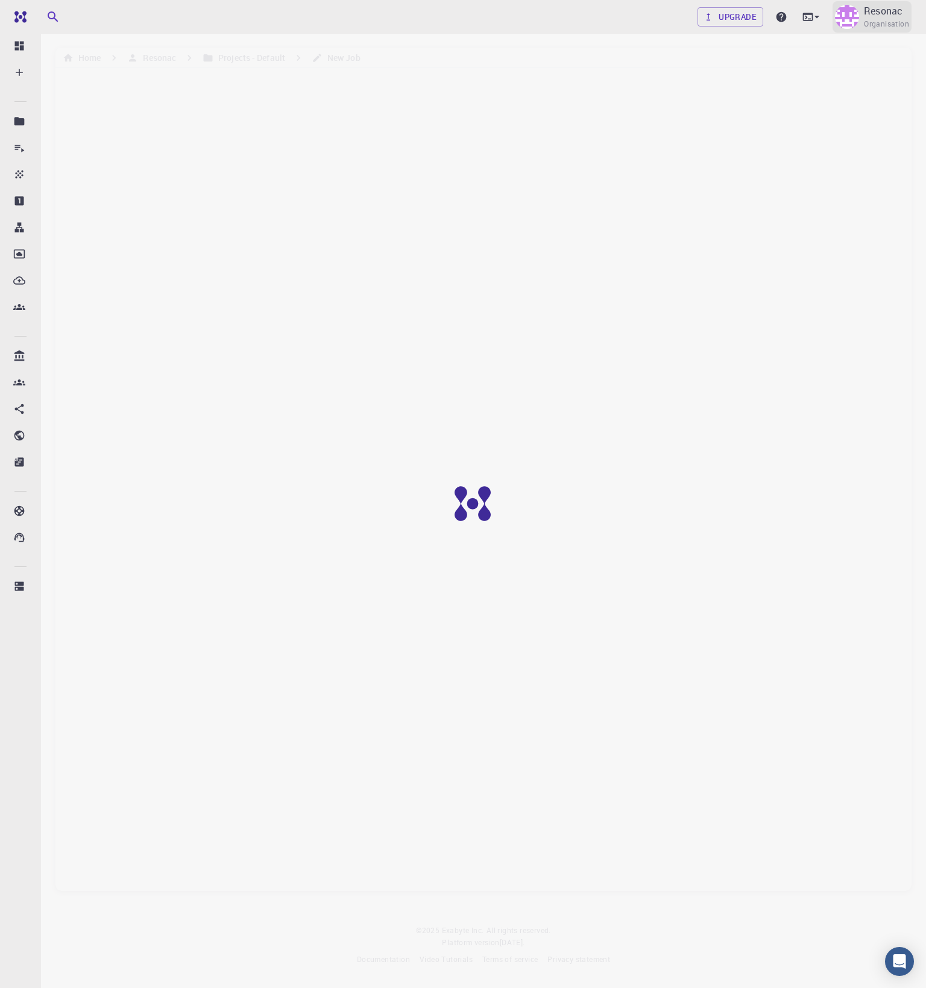
click at [874, 20] on span "Organisation" at bounding box center [886, 24] width 45 height 12
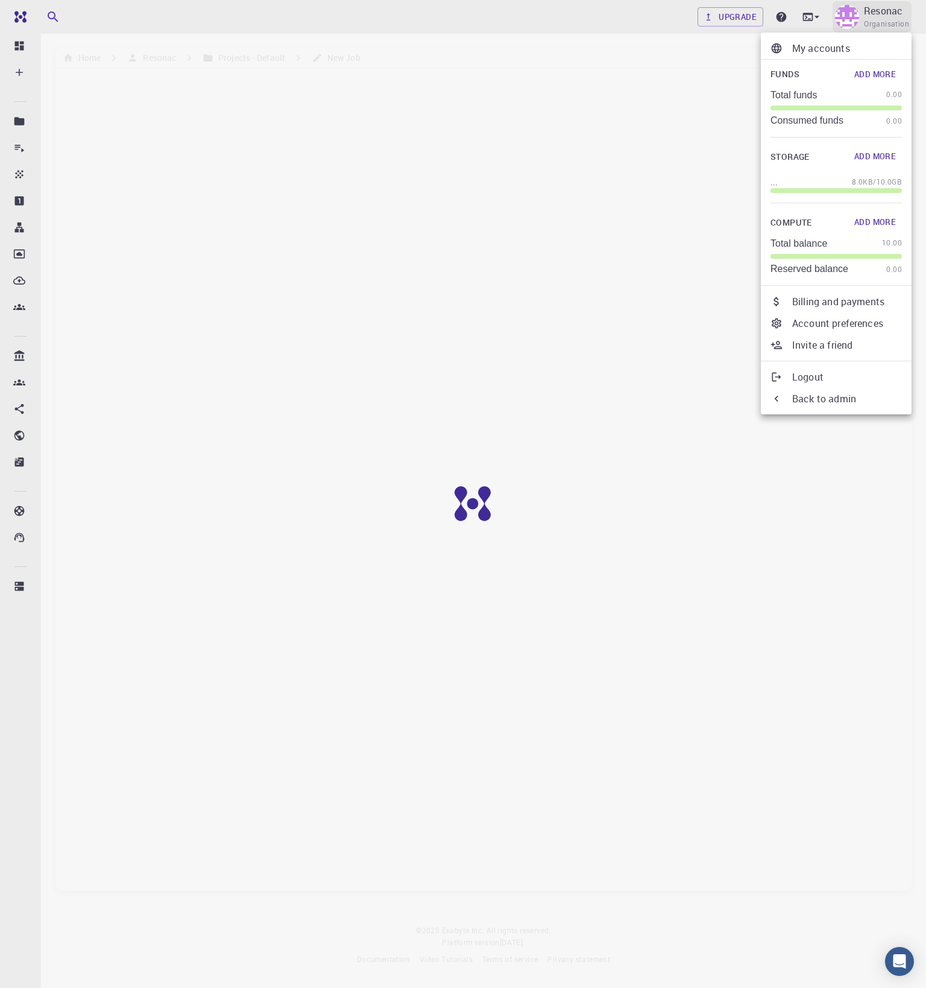
click at [874, 20] on div at bounding box center [463, 494] width 926 height 988
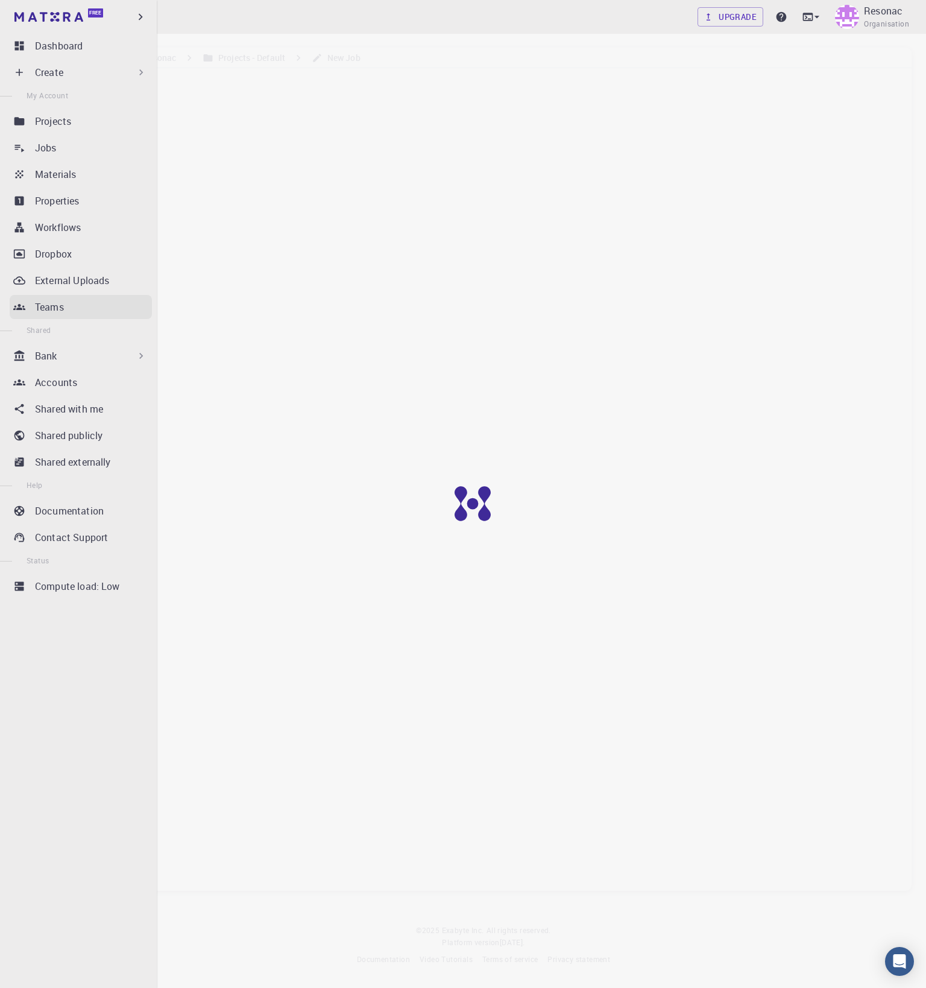
click at [69, 301] on div "Teams" at bounding box center [93, 307] width 117 height 14
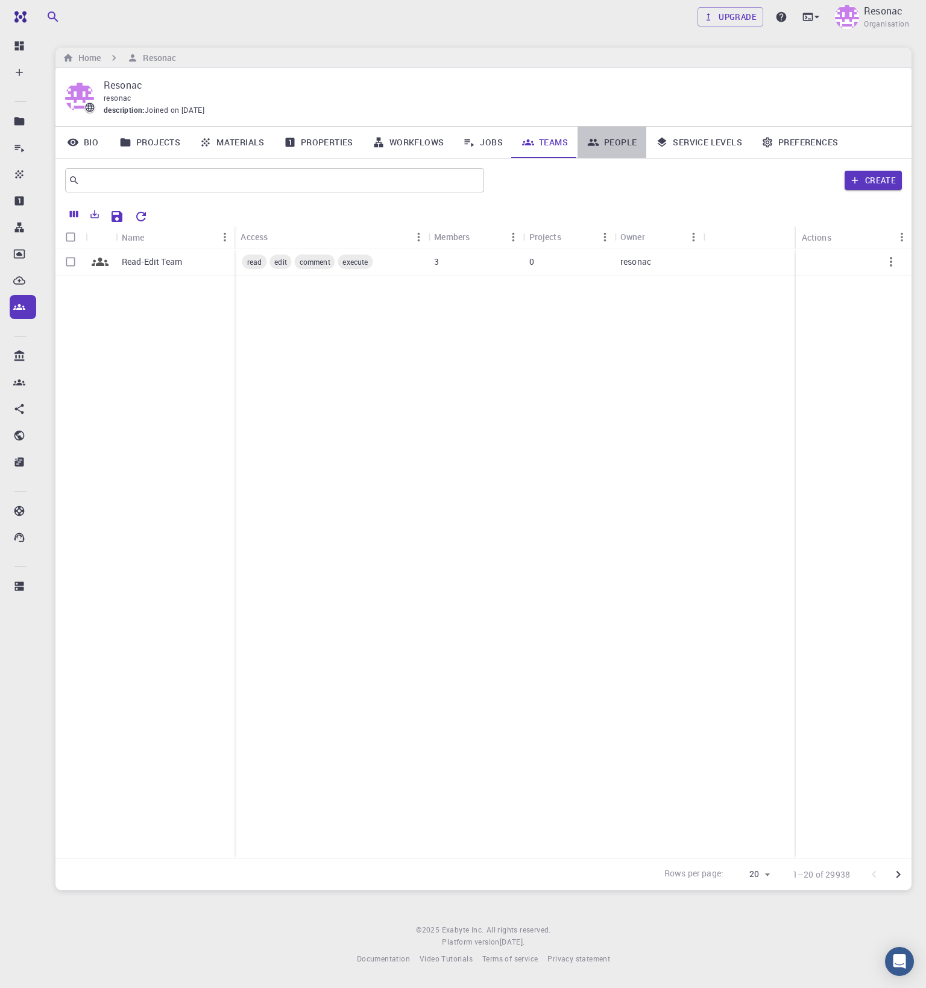
click at [621, 144] on link "People" at bounding box center [612, 142] width 69 height 31
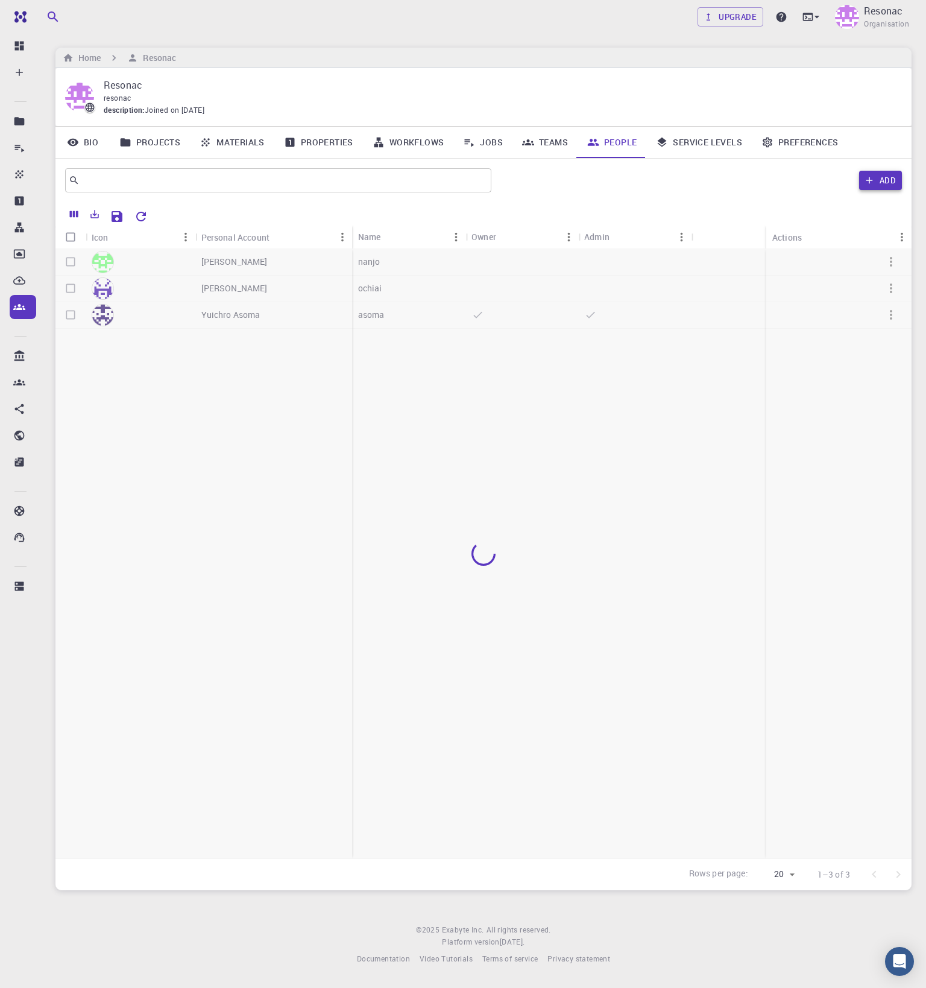
click at [882, 180] on button "Add" at bounding box center [880, 180] width 43 height 19
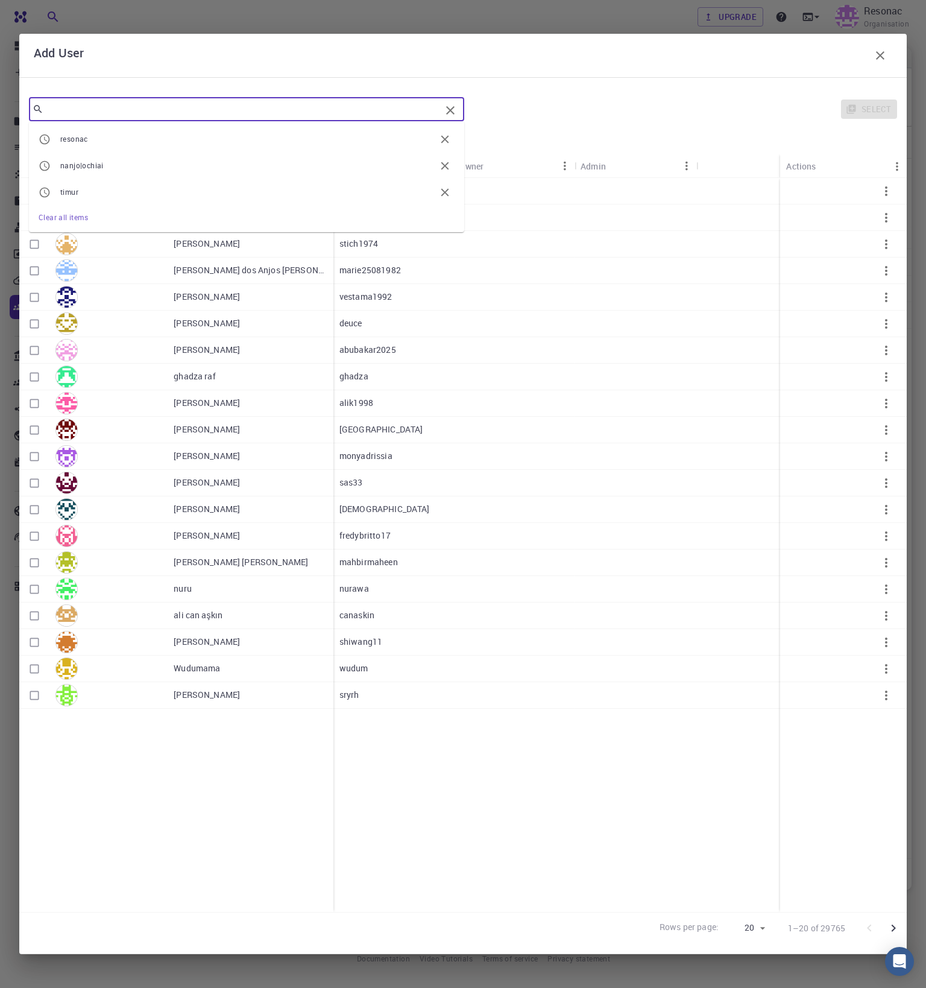
click at [287, 102] on input "text" at bounding box center [241, 109] width 397 height 17
click at [194, 186] on span "timur" at bounding box center [247, 192] width 375 height 12
click at [174, 114] on input "timur" at bounding box center [241, 109] width 397 height 17
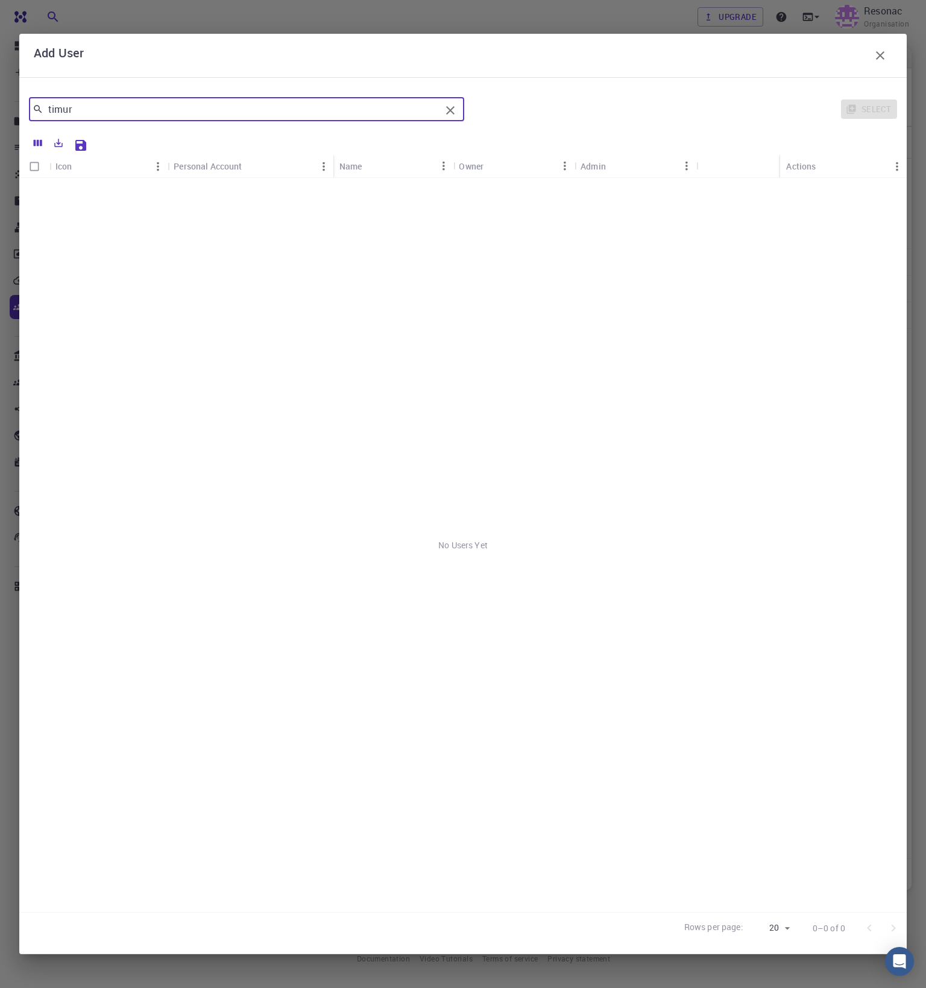
type input "timur"
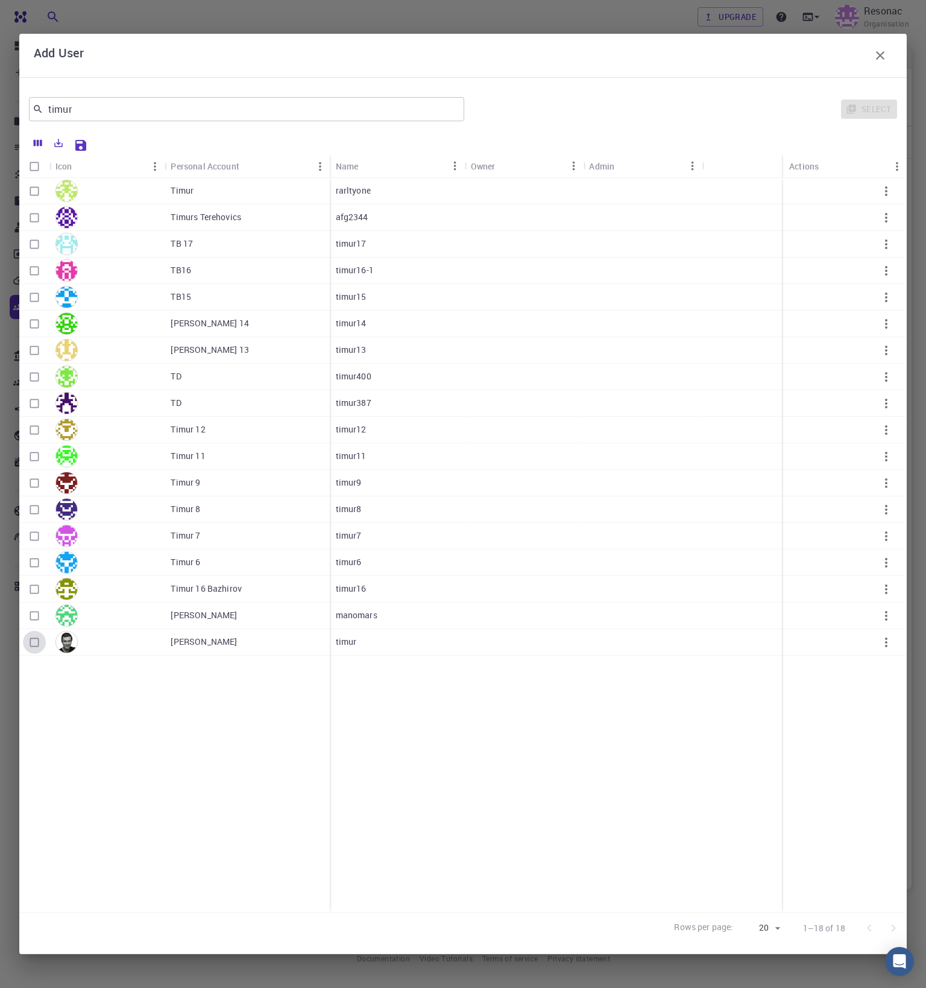
click at [37, 643] on input "Select row" at bounding box center [34, 642] width 23 height 23
checkbox input "true"
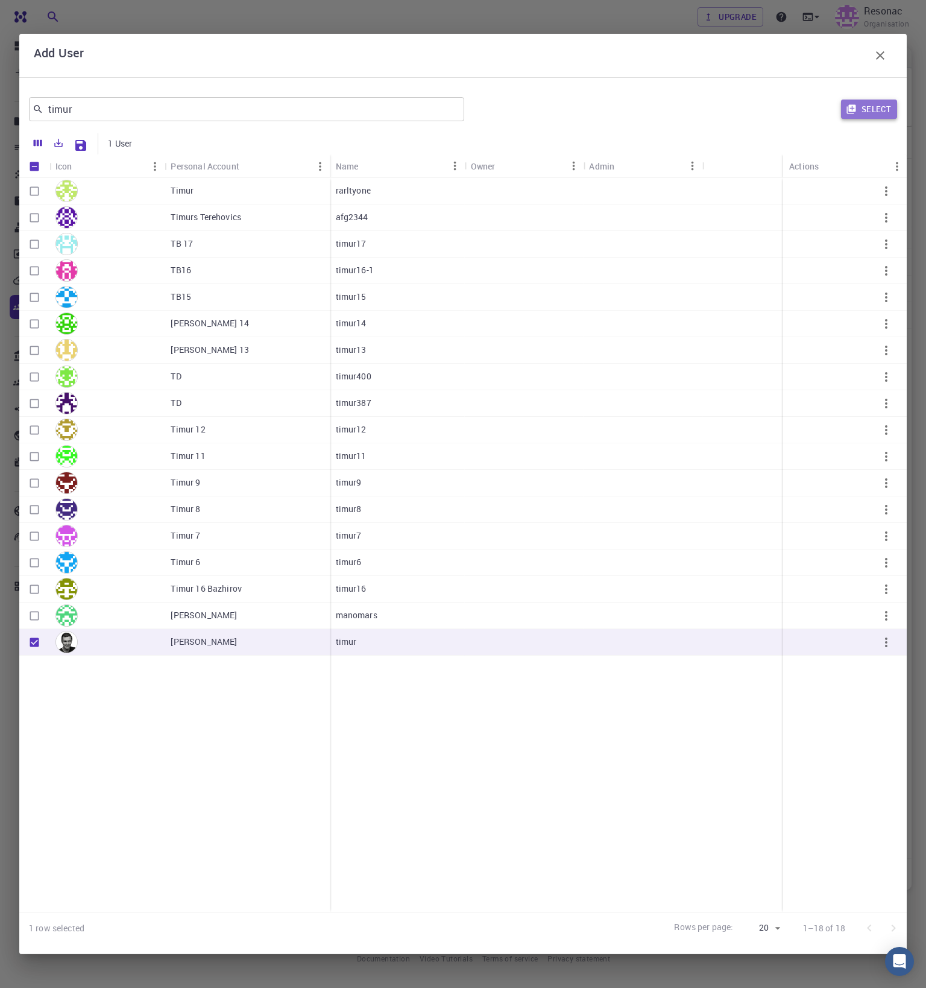
click at [858, 109] on button "Select" at bounding box center [869, 108] width 56 height 19
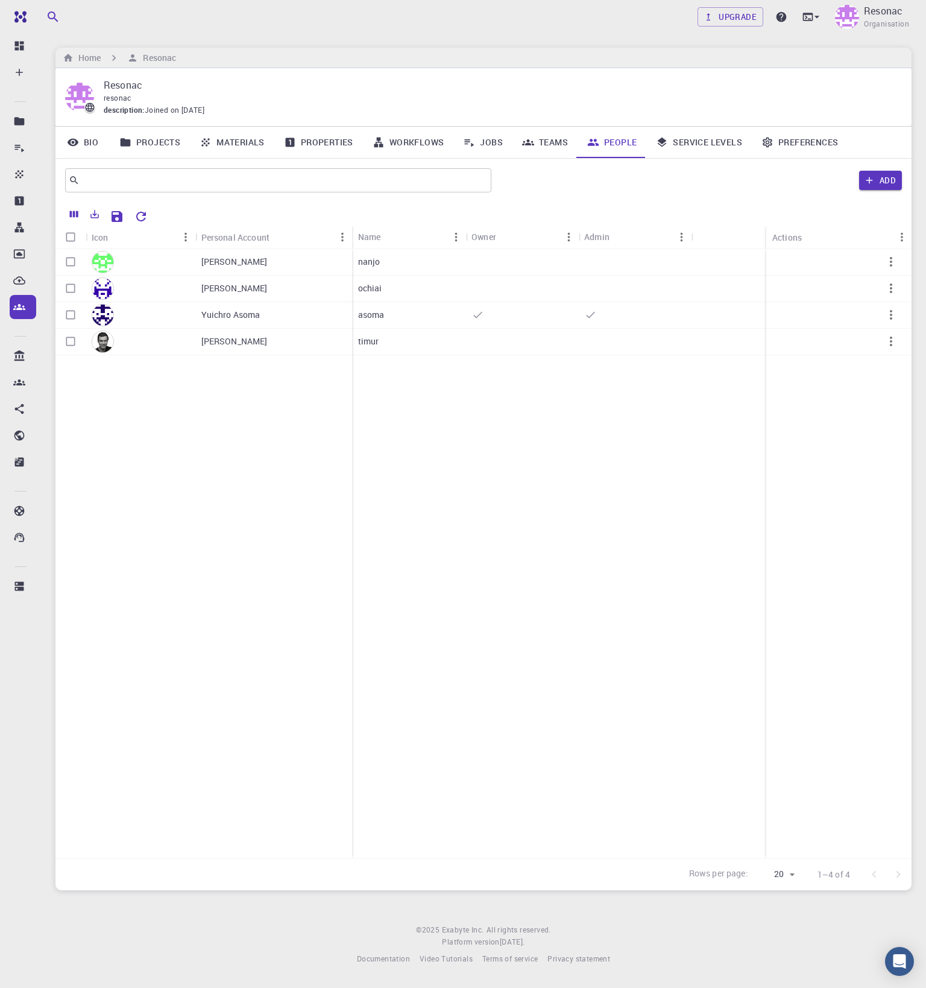
click at [575, 138] on link "Teams" at bounding box center [545, 142] width 65 height 31
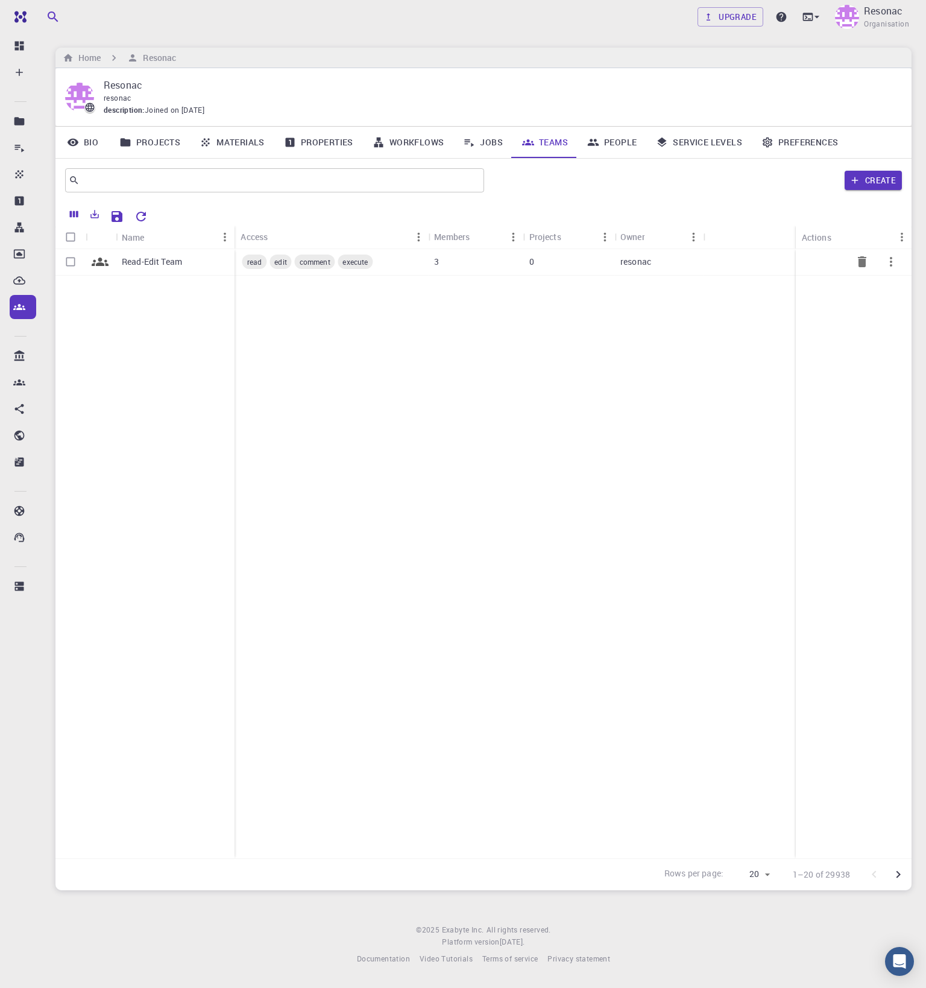
click at [165, 265] on p "Read-Edit Team" at bounding box center [152, 262] width 60 height 12
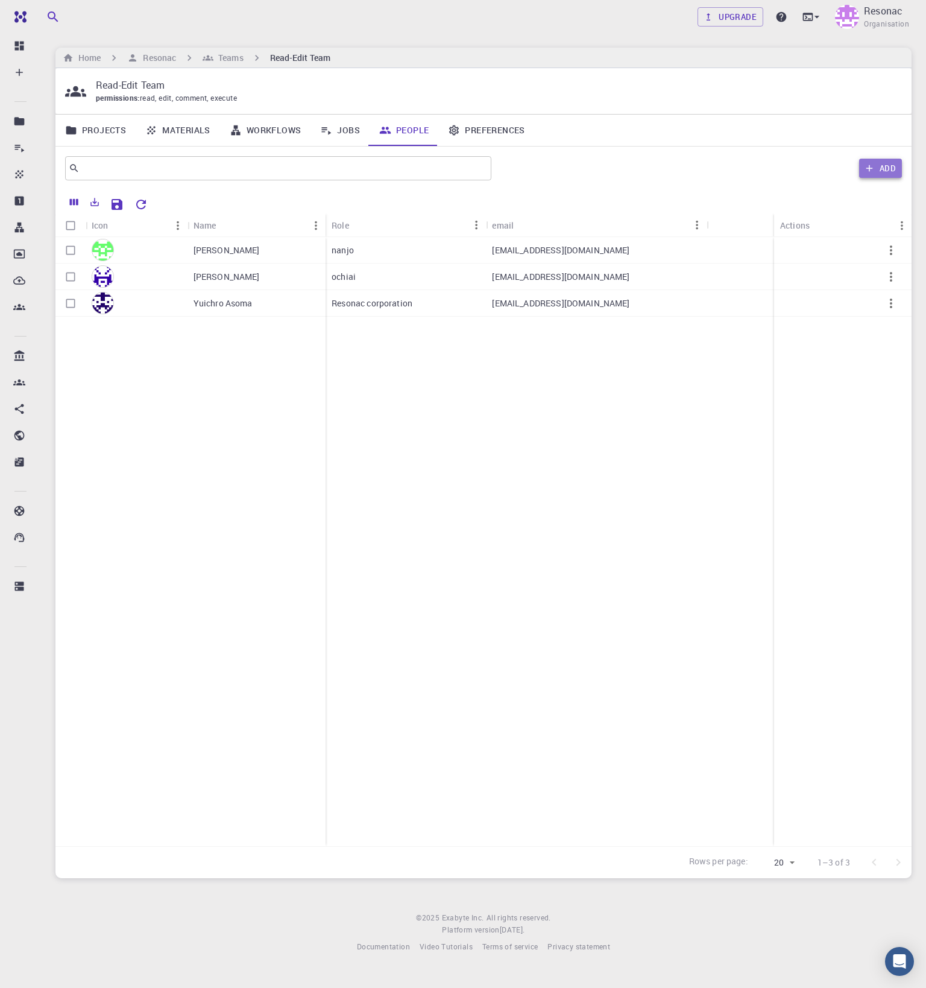
click at [876, 160] on button "Add" at bounding box center [880, 168] width 43 height 19
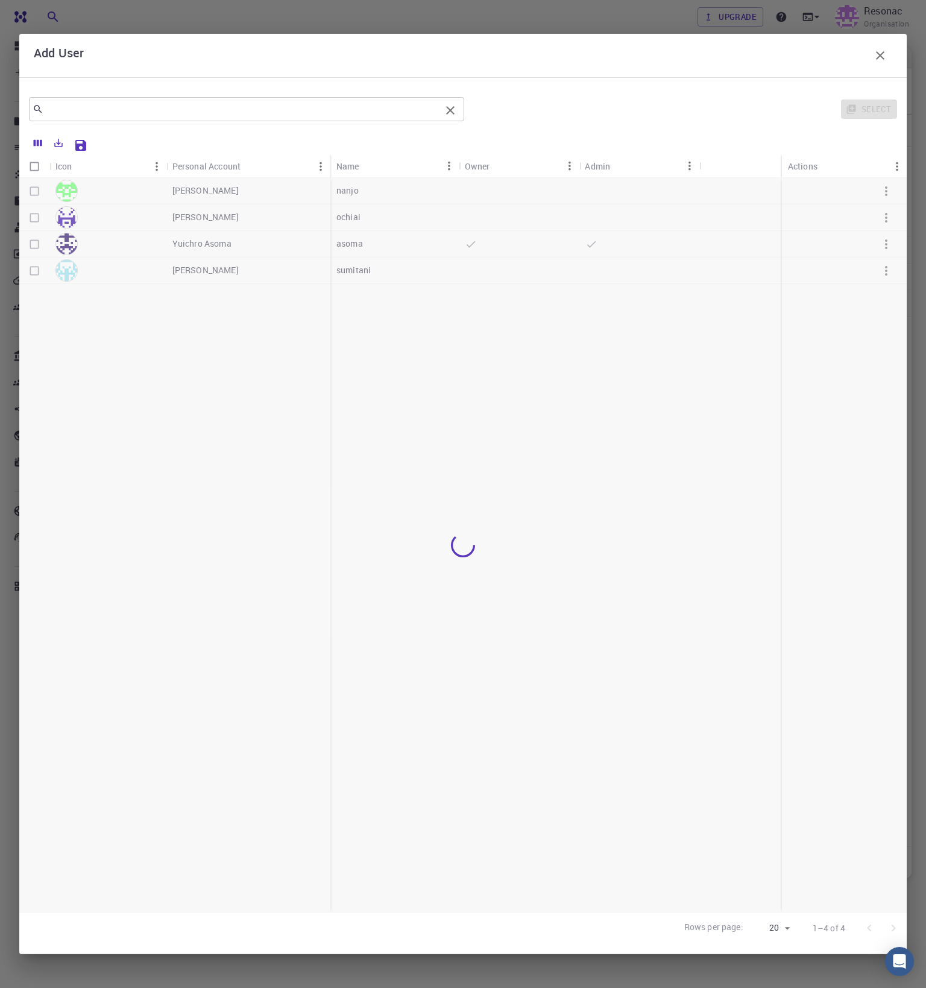
click at [273, 104] on input "text" at bounding box center [241, 109] width 397 height 17
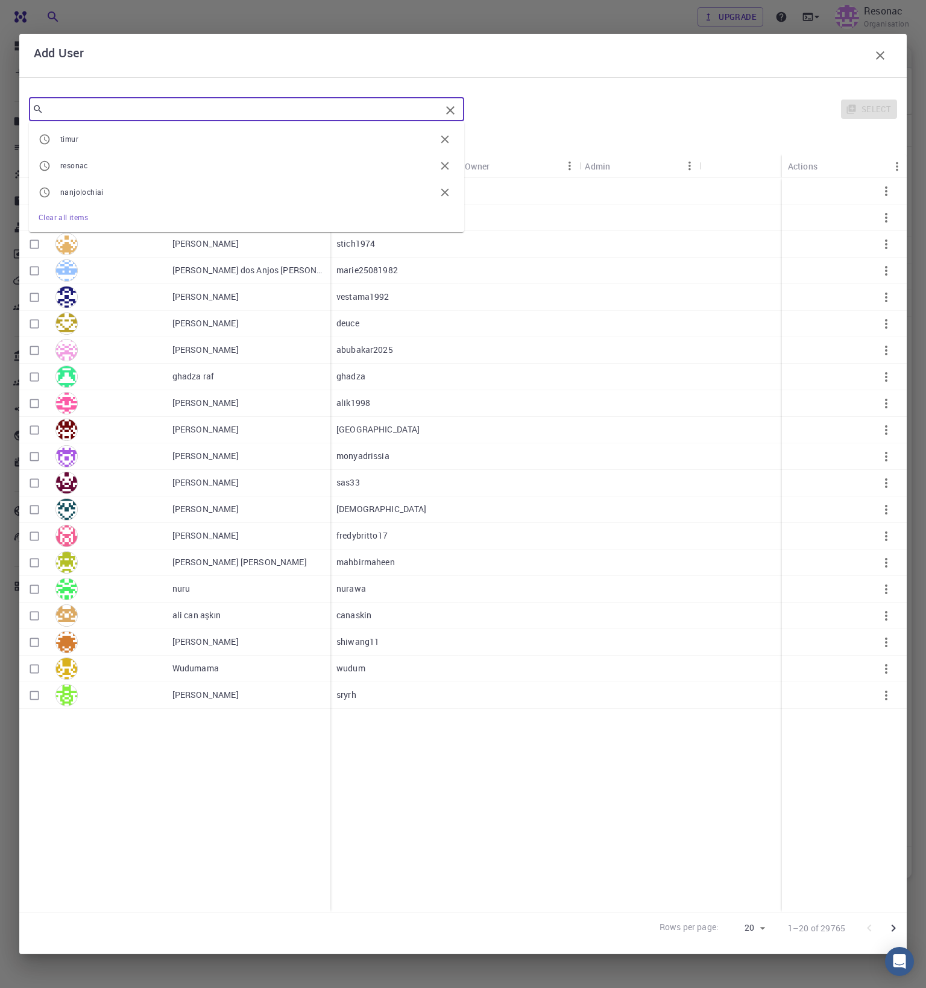
click at [267, 132] on li "timur" at bounding box center [246, 139] width 435 height 27
type input "timur"
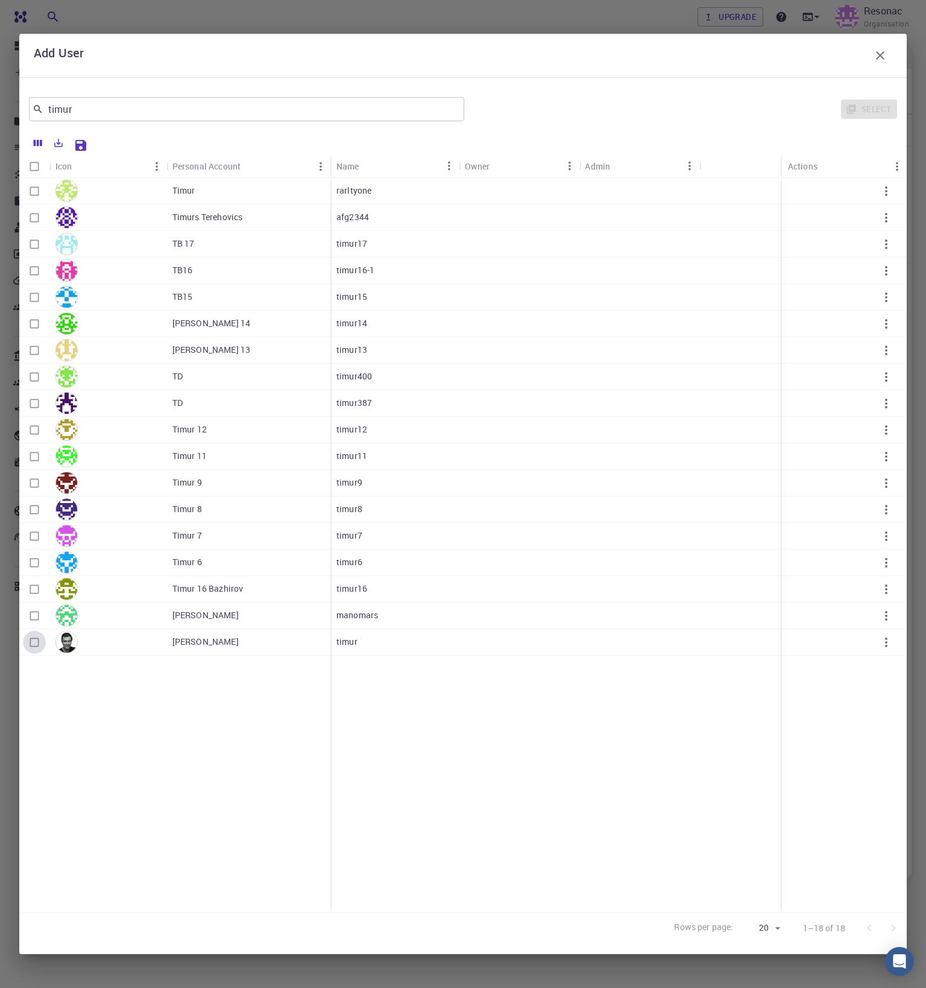
click at [33, 647] on input "Select row" at bounding box center [34, 642] width 23 height 23
checkbox input "true"
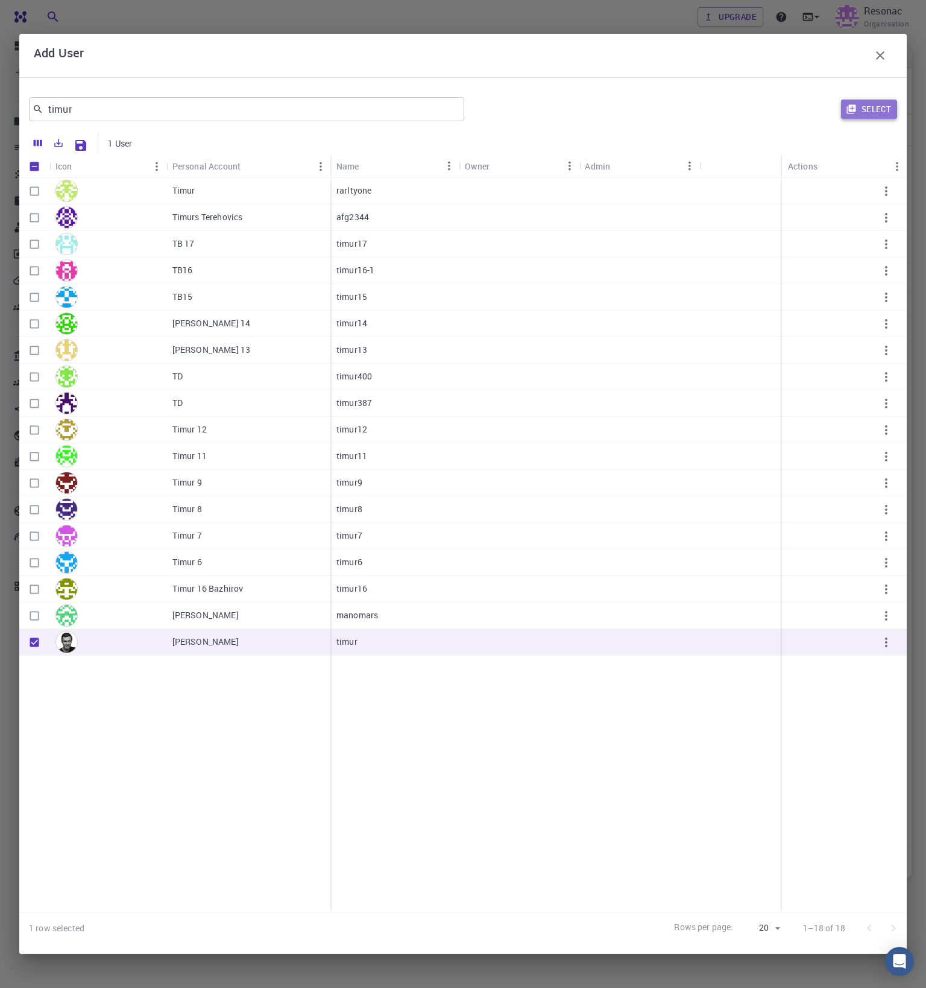
click at [876, 103] on button "Select" at bounding box center [869, 108] width 56 height 19
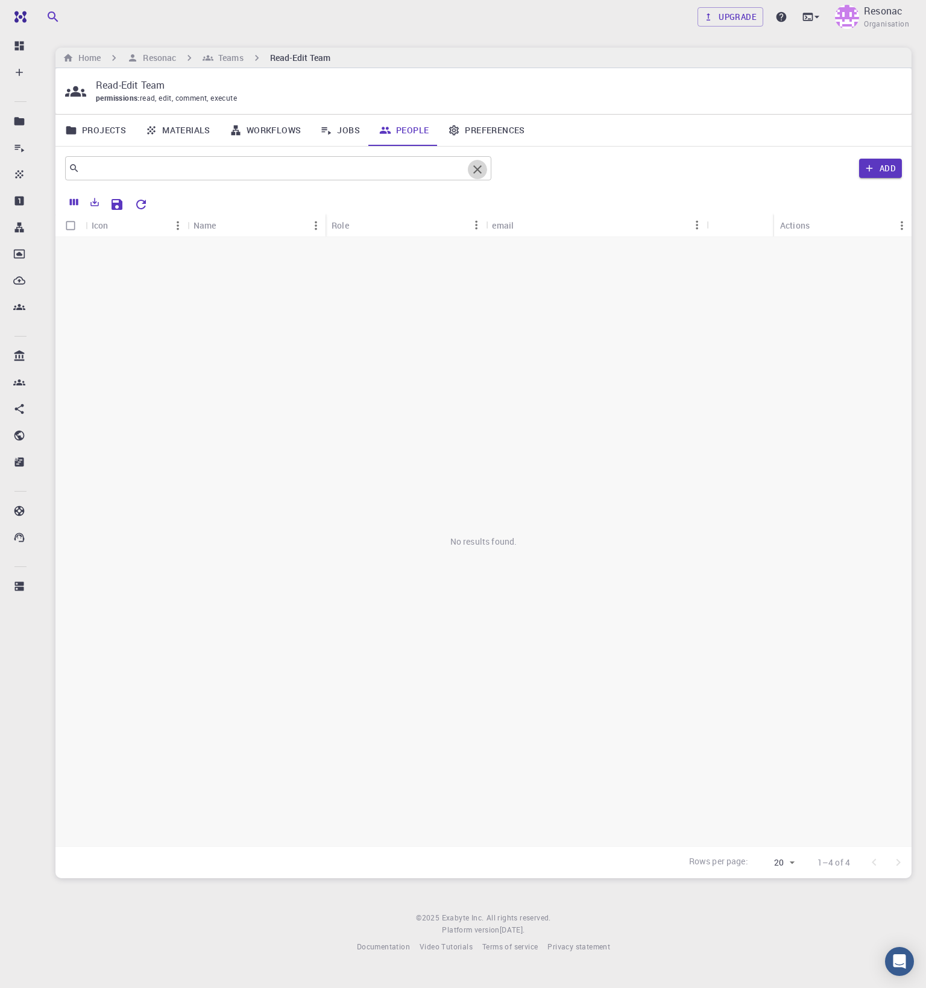
click at [474, 169] on icon "Clear" at bounding box center [477, 169] width 14 height 14
click at [161, 61] on h6 "Resonac" at bounding box center [157, 57] width 38 height 13
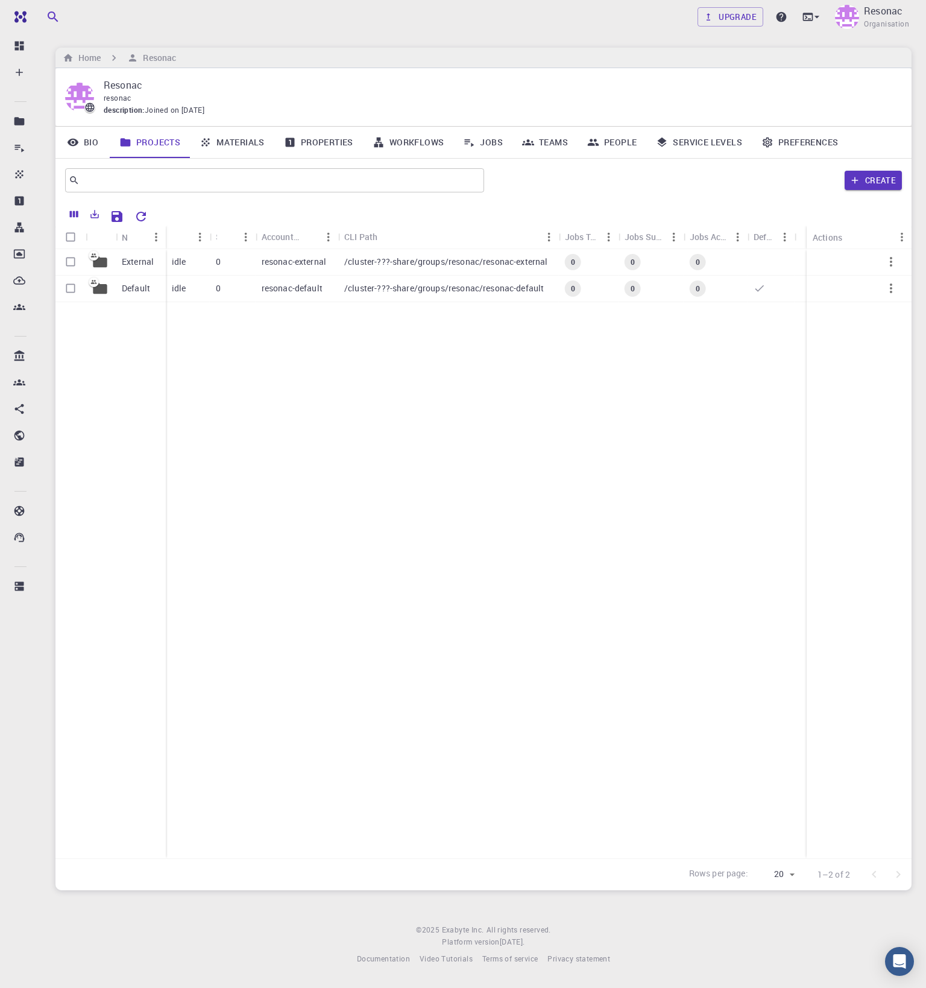
click at [617, 142] on link "People" at bounding box center [612, 142] width 69 height 31
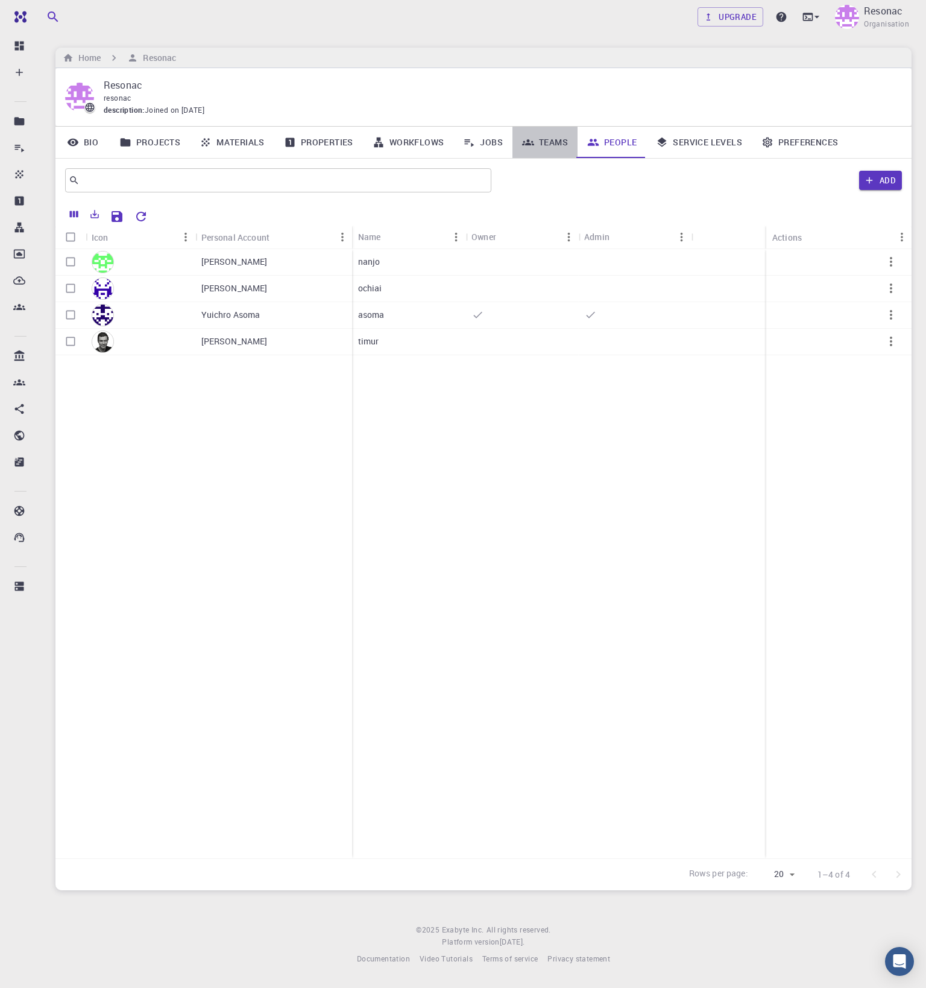
click at [548, 133] on link "Teams" at bounding box center [545, 142] width 65 height 31
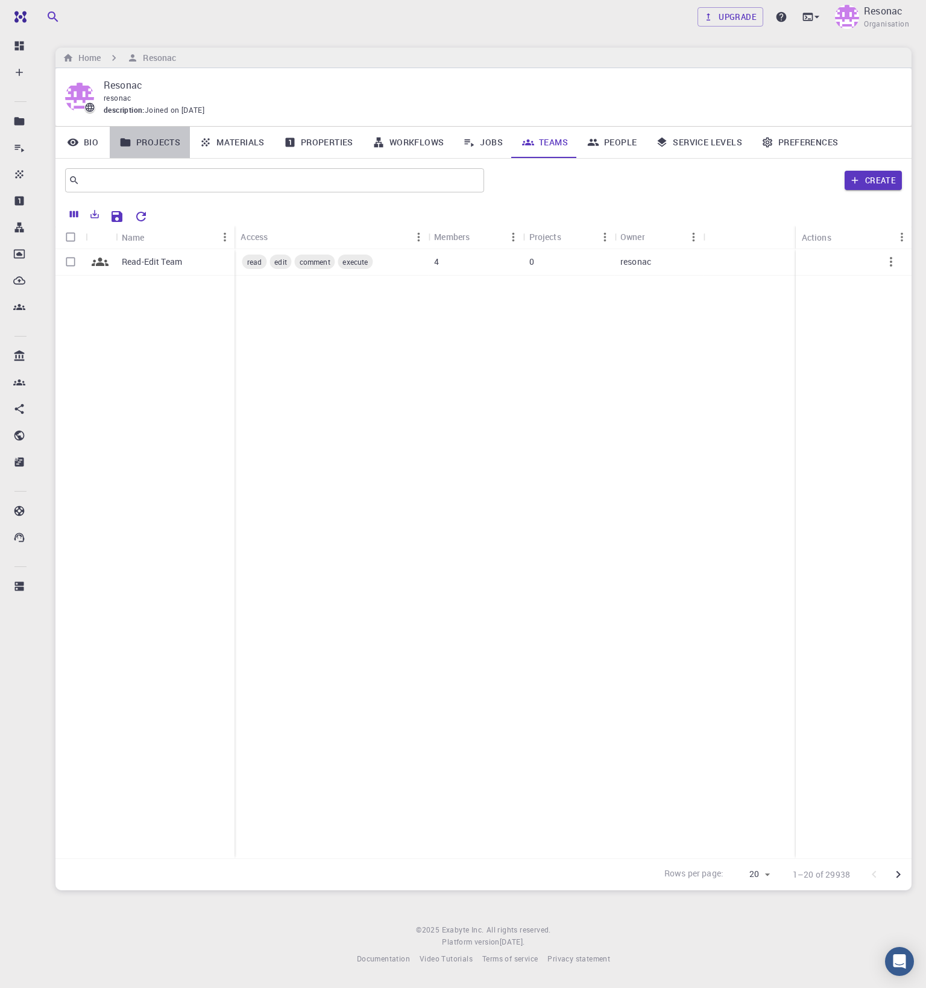
click at [129, 134] on link "Projects" at bounding box center [150, 142] width 80 height 31
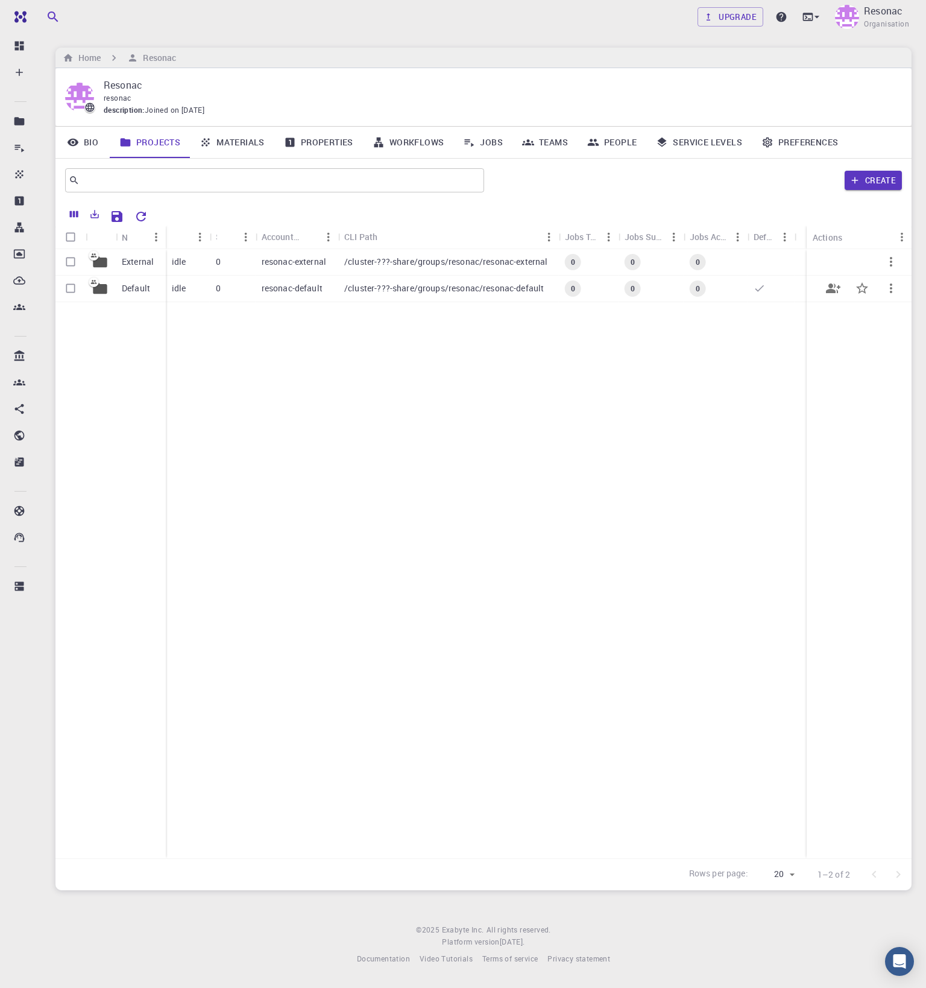
click at [131, 289] on p "Default" at bounding box center [136, 288] width 28 height 12
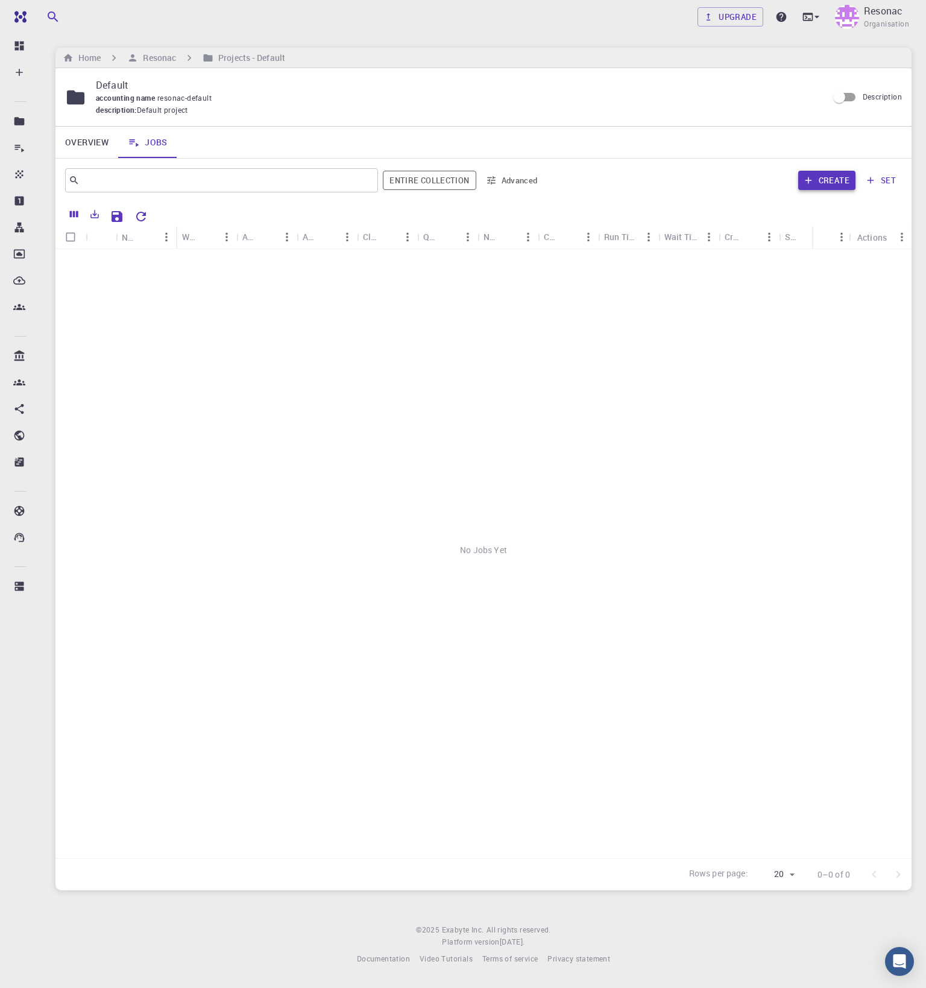
click at [827, 176] on button "Create" at bounding box center [826, 180] width 57 height 19
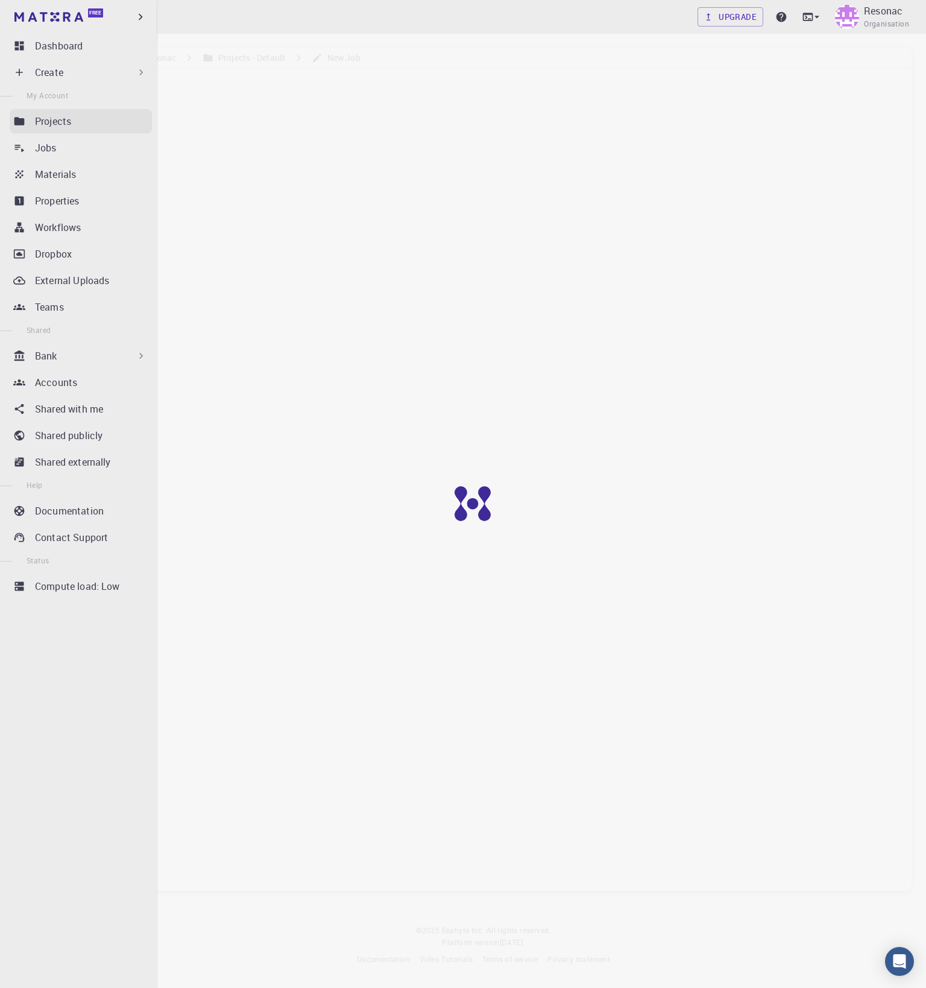
click at [46, 116] on p "Projects" at bounding box center [53, 121] width 36 height 14
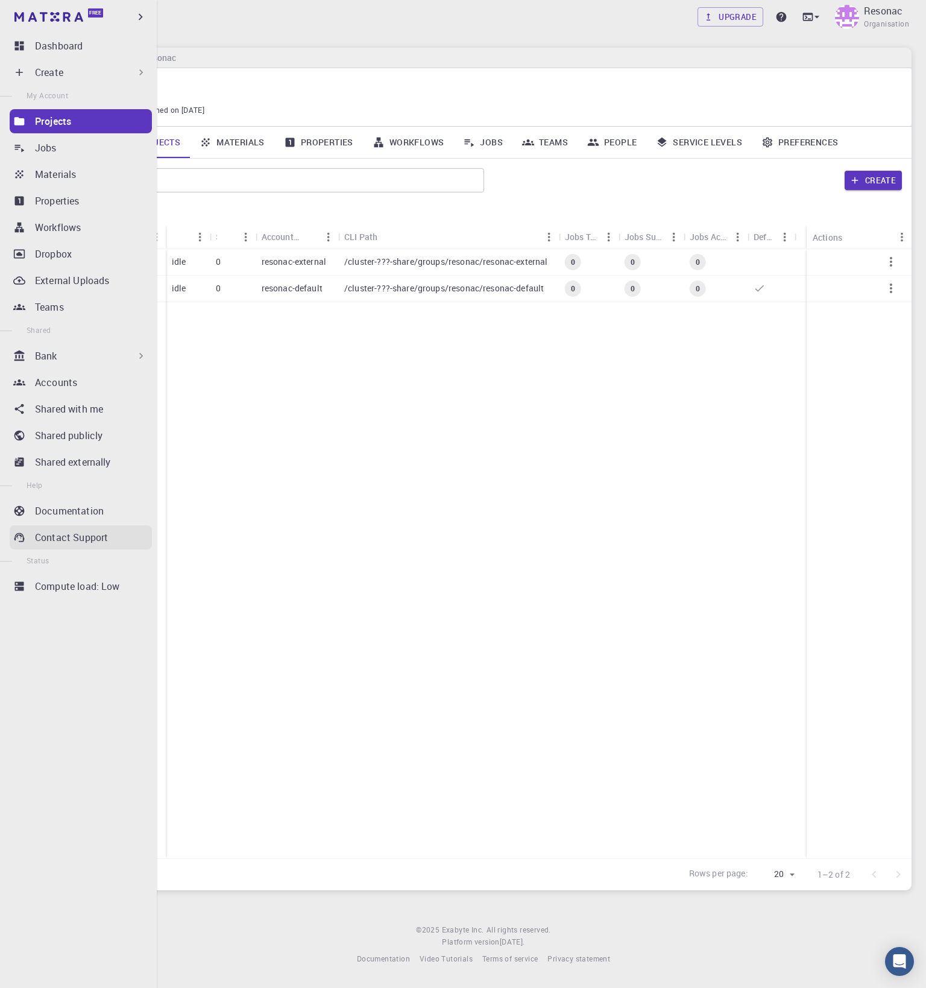
click at [80, 540] on p "Contact Support" at bounding box center [71, 537] width 73 height 14
click at [86, 542] on p "Contact Support" at bounding box center [71, 537] width 73 height 14
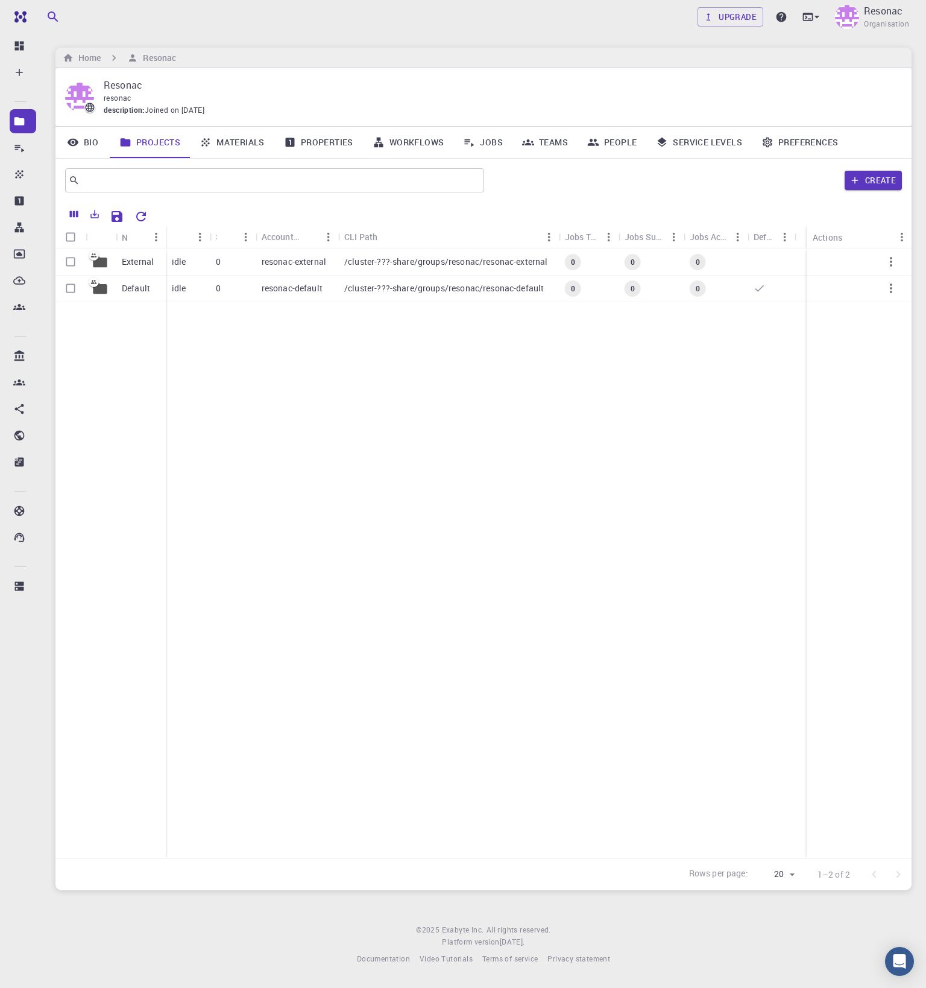
click at [493, 145] on link "Jobs" at bounding box center [482, 142] width 59 height 31
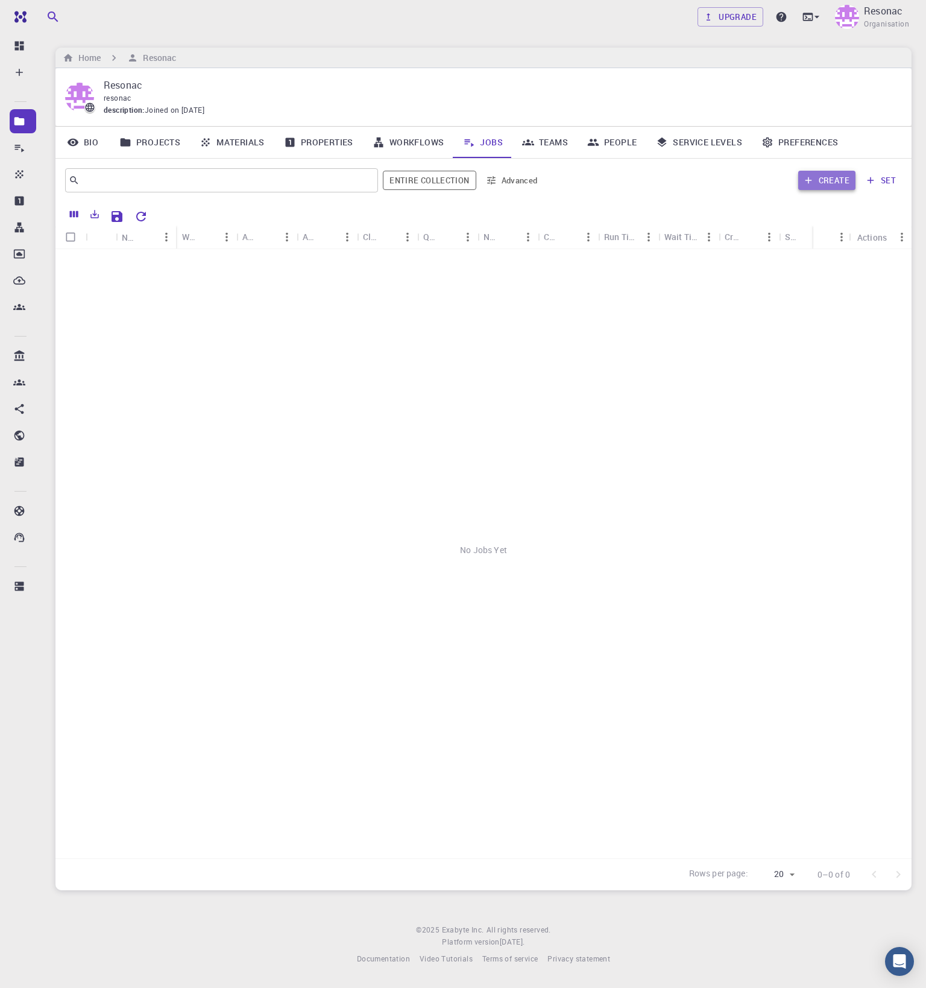
click at [827, 172] on button "Create" at bounding box center [826, 180] width 57 height 19
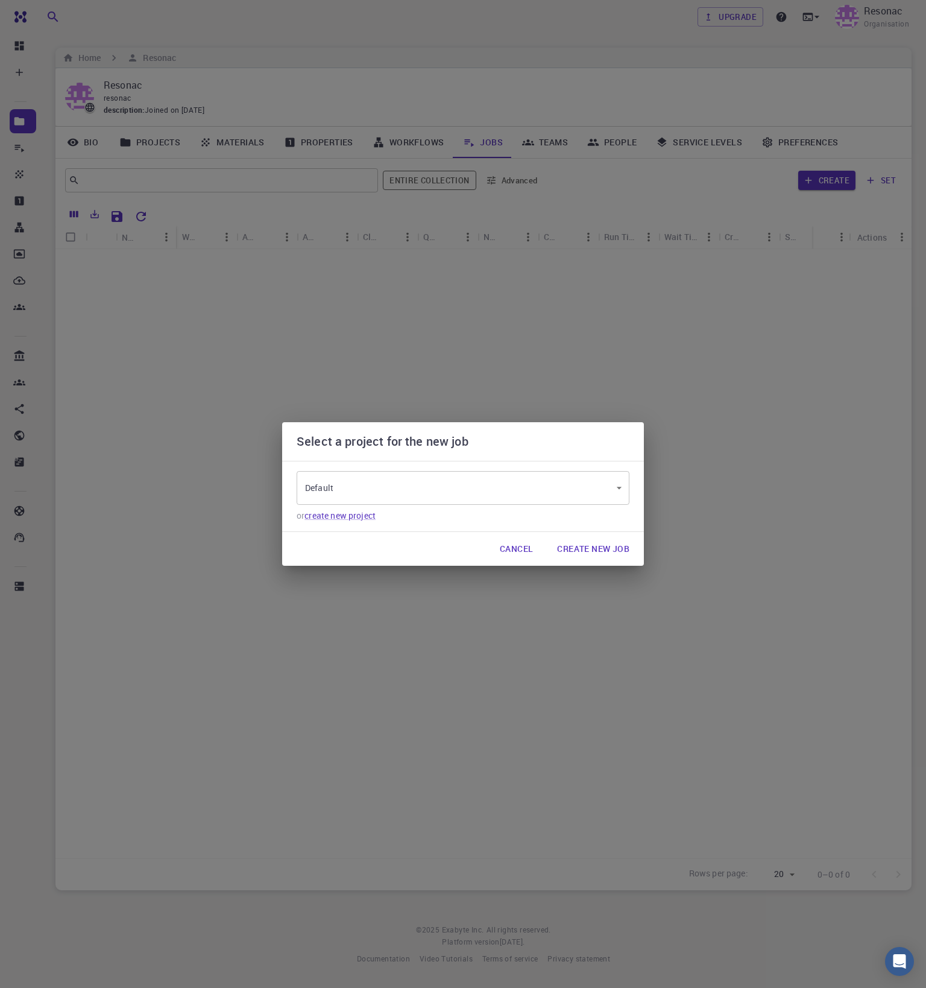
click at [616, 543] on button "Create New Job" at bounding box center [594, 549] width 92 height 24
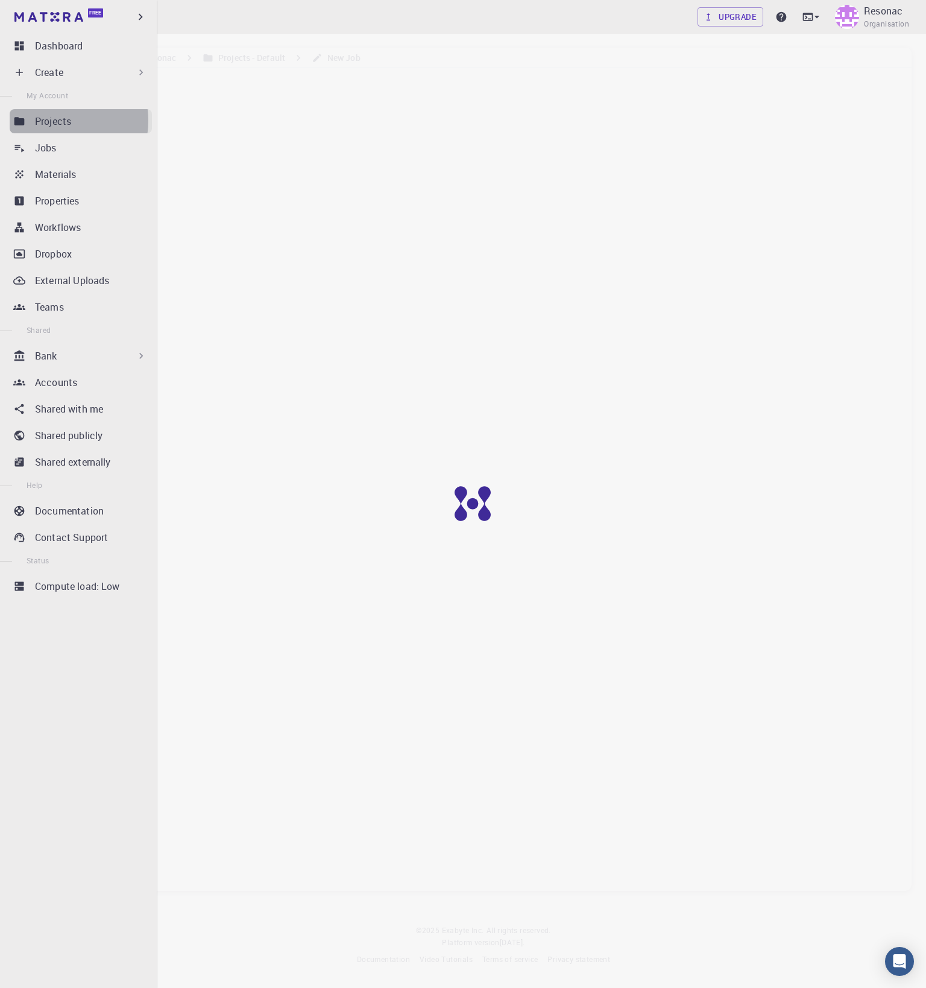
click at [56, 121] on p "Projects" at bounding box center [53, 121] width 36 height 14
